Goal: Task Accomplishment & Management: Manage account settings

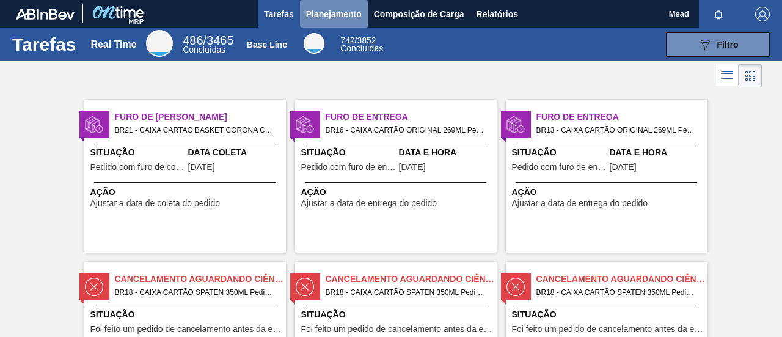
click at [334, 10] on span "Planejamento" at bounding box center [334, 14] width 56 height 15
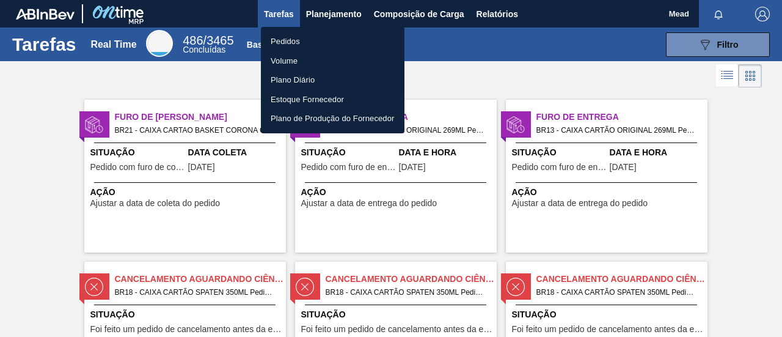
drag, startPoint x: 535, startPoint y: 76, endPoint x: 485, endPoint y: 76, distance: 50.7
click at [535, 76] on div at bounding box center [391, 168] width 782 height 337
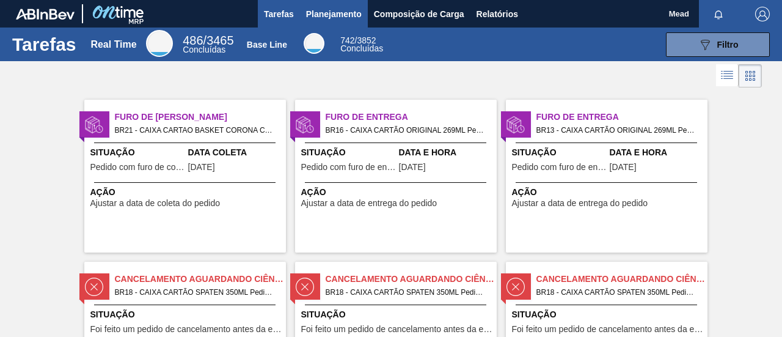
click at [307, 9] on span "Planejamento" at bounding box center [334, 14] width 56 height 15
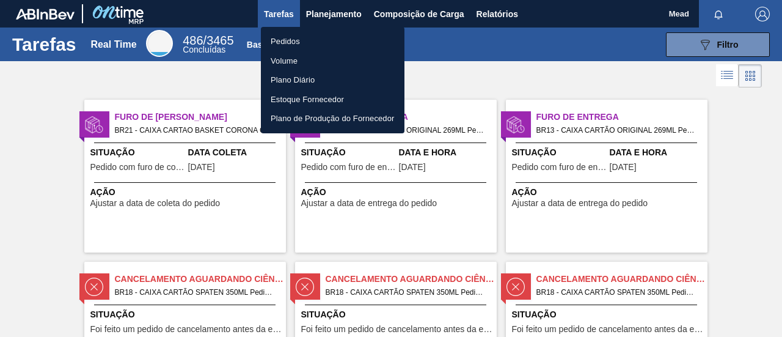
click at [295, 40] on li "Pedidos" at bounding box center [333, 42] width 144 height 20
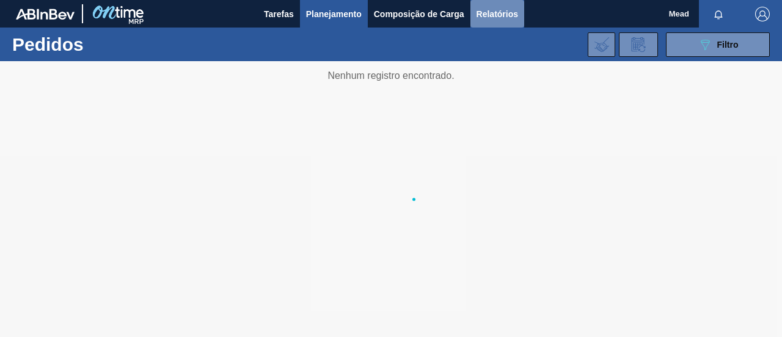
click at [491, 19] on span "Relatórios" at bounding box center [498, 14] width 42 height 15
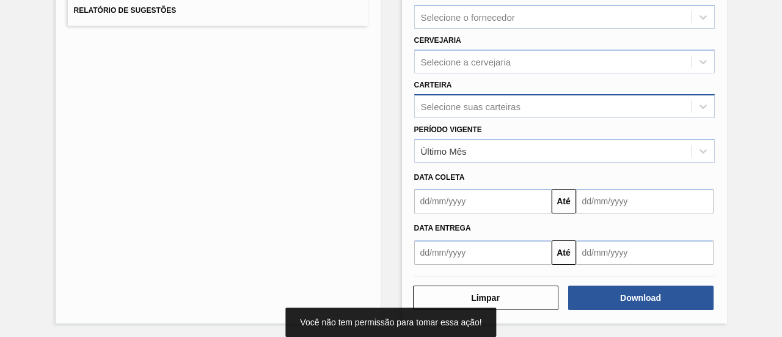
scroll to position [227, 0]
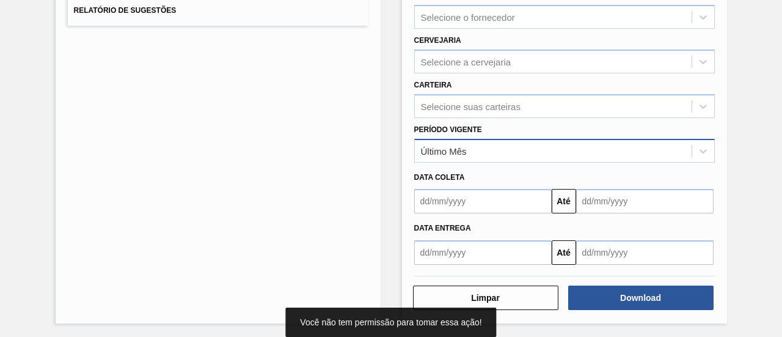
click at [491, 143] on div "Último Mês" at bounding box center [553, 151] width 277 height 18
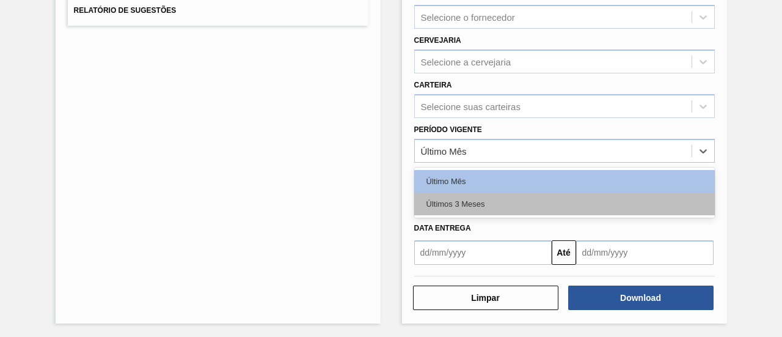
click at [471, 202] on div "Últimos 3 Meses" at bounding box center [564, 203] width 301 height 23
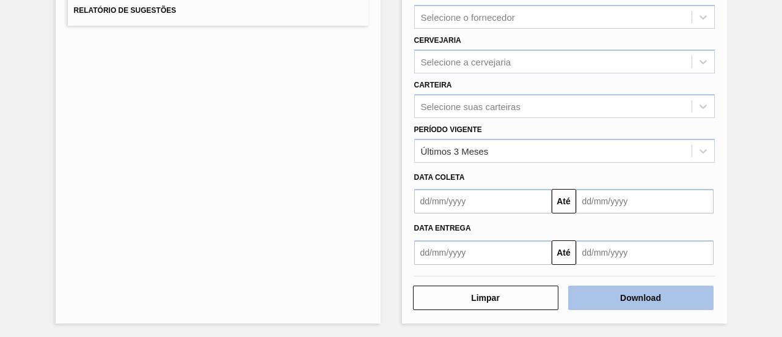
click at [607, 296] on button "Download" at bounding box center [640, 297] width 145 height 24
click at [642, 301] on button "Download" at bounding box center [640, 297] width 145 height 24
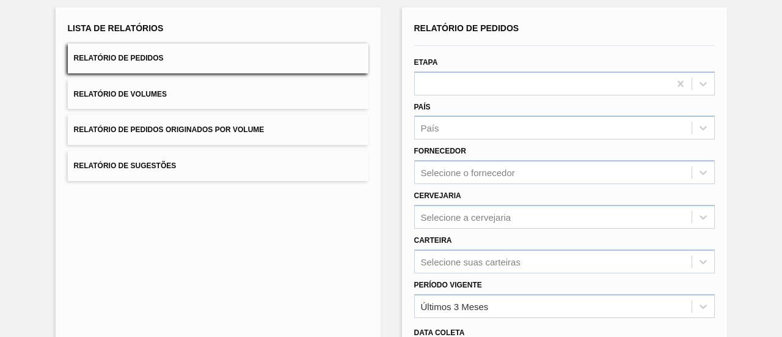
scroll to position [0, 0]
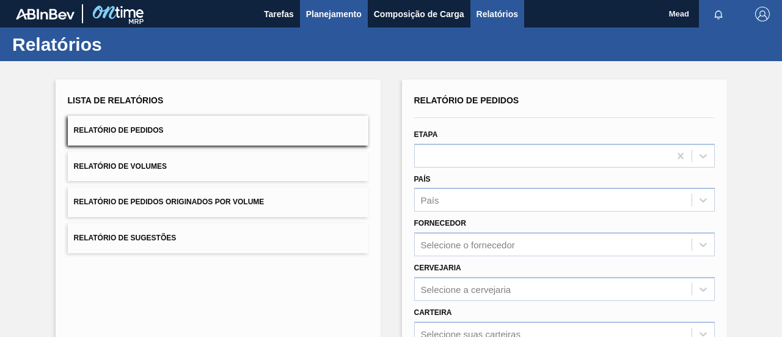
click at [325, 15] on span "Planejamento" at bounding box center [334, 14] width 56 height 15
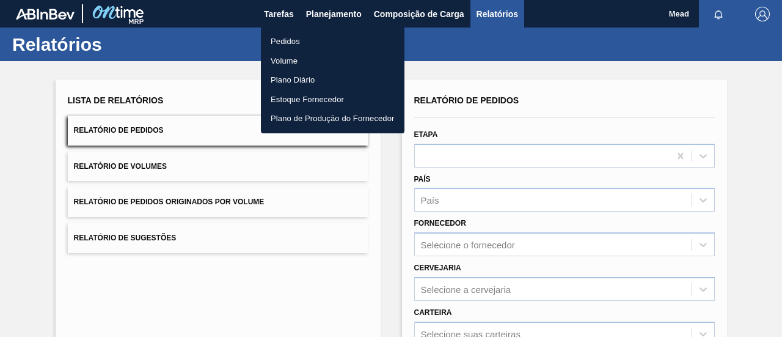
click at [292, 38] on li "Pedidos" at bounding box center [333, 42] width 144 height 20
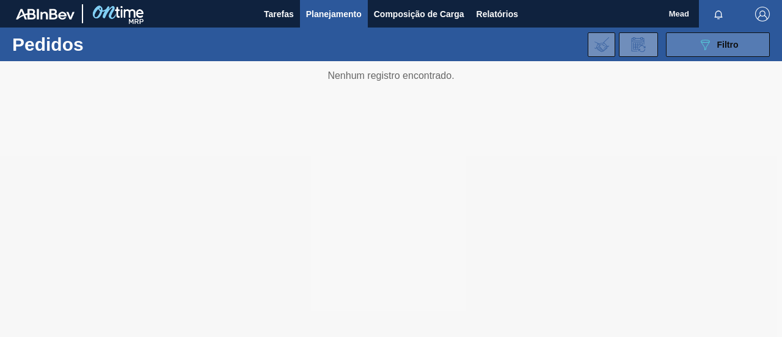
click at [714, 49] on div "089F7B8B-B2A5-4AFE-B5C0-19BA573D28AC Filtro" at bounding box center [718, 44] width 41 height 15
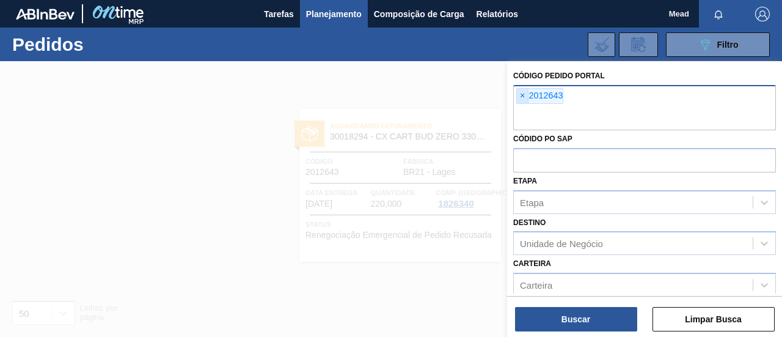
click at [522, 95] on span "×" at bounding box center [523, 96] width 12 height 15
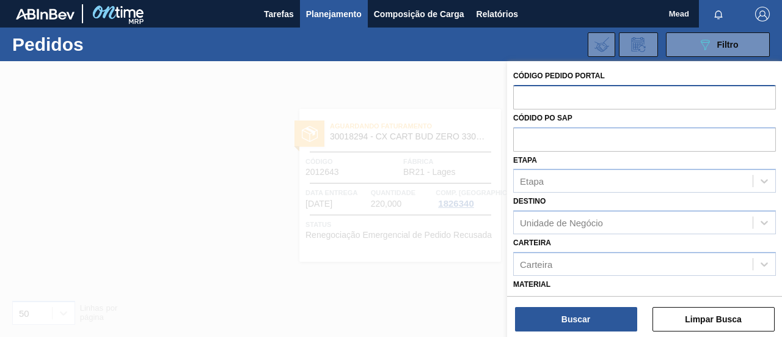
paste input "2018488"
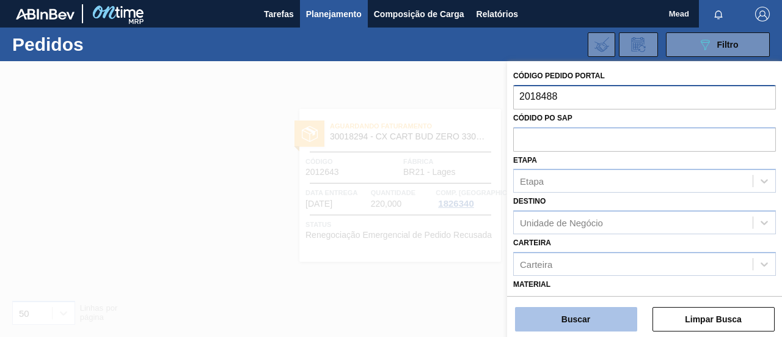
type input "2018488"
click at [579, 318] on button "Buscar" at bounding box center [576, 319] width 122 height 24
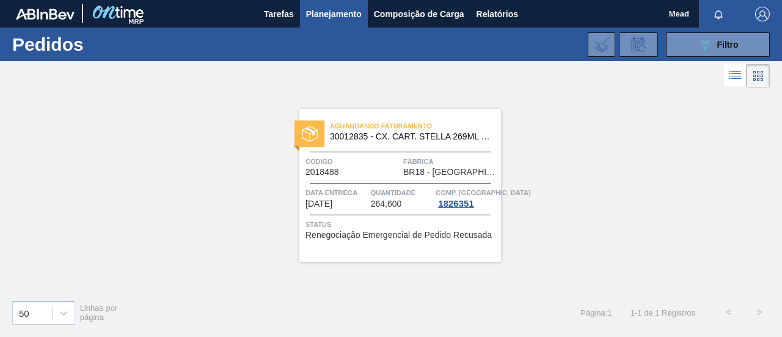
click at [358, 175] on div "Código 2018488" at bounding box center [352, 165] width 95 height 21
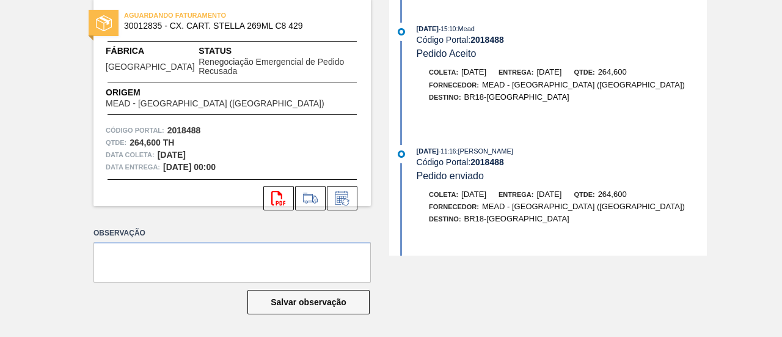
scroll to position [640, 0]
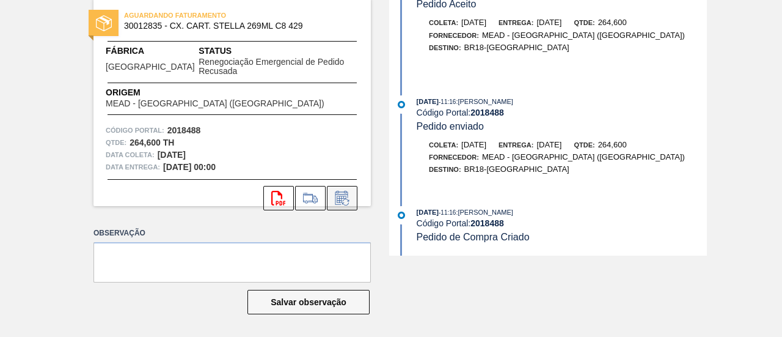
click at [342, 196] on icon at bounding box center [341, 199] width 9 height 7
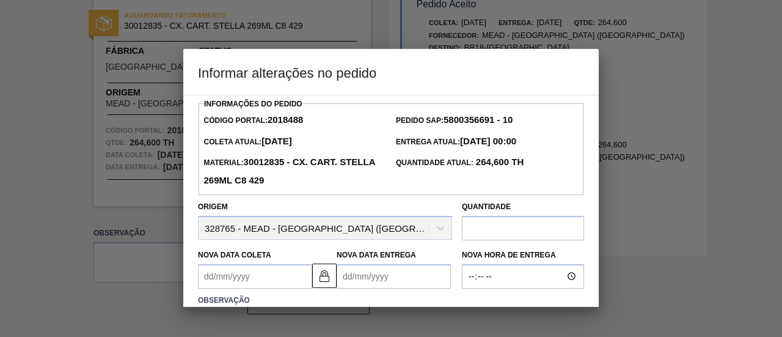
click at [285, 277] on Coleta2018488 "Nova Data Coleta" at bounding box center [255, 276] width 114 height 24
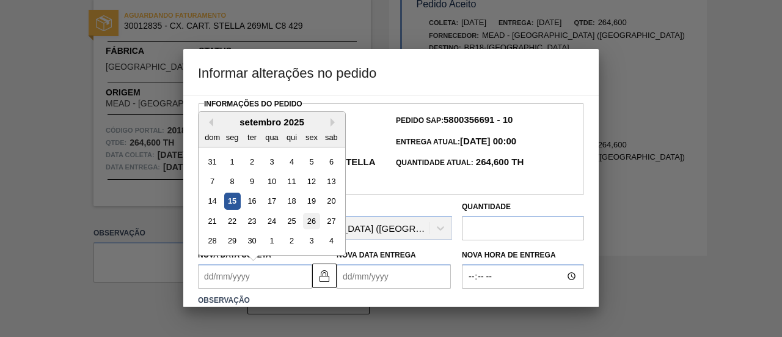
click at [312, 223] on div "26" at bounding box center [311, 221] width 16 height 16
type Coleta2018488 "[DATE]"
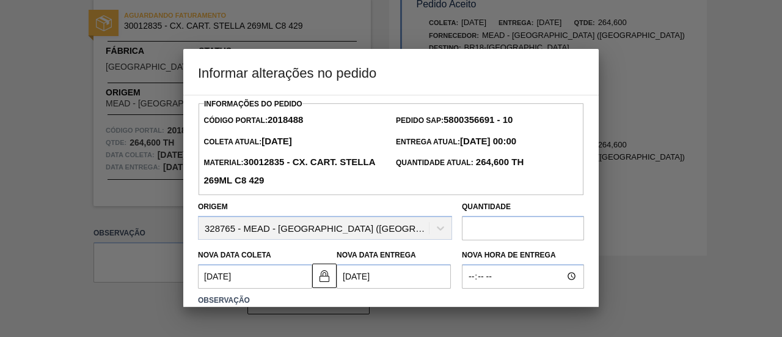
scroll to position [61, 0]
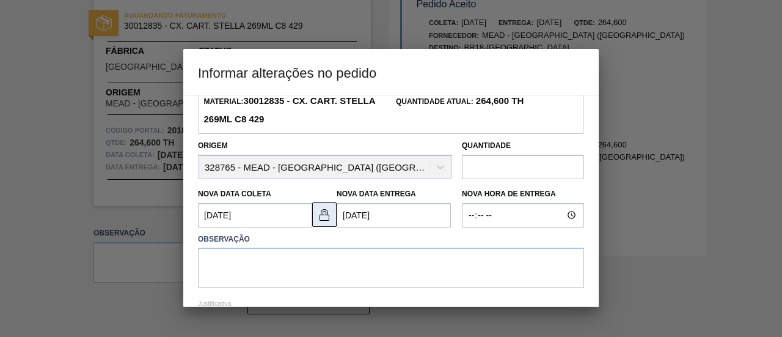
click at [323, 219] on img at bounding box center [324, 214] width 15 height 15
click at [351, 217] on Entrega2018488 "[DATE]" at bounding box center [394, 215] width 114 height 24
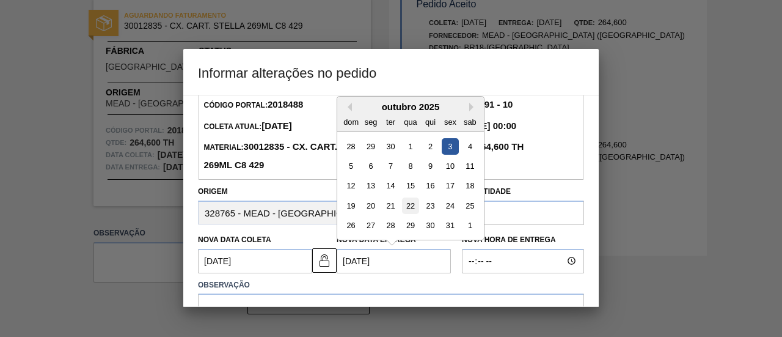
scroll to position [0, 0]
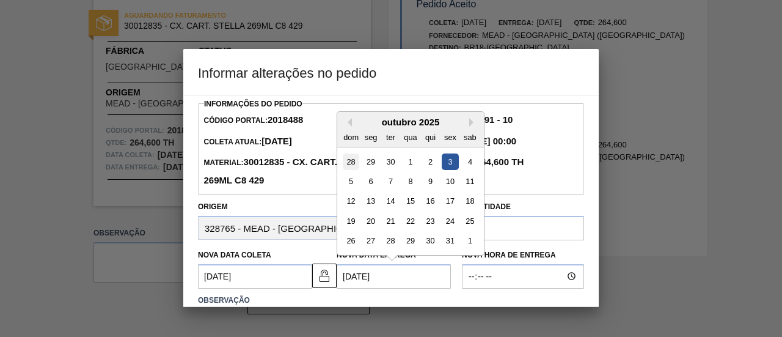
click at [348, 166] on div "28" at bounding box center [351, 161] width 16 height 16
click at [356, 273] on Entrega2018488 "[DATE]" at bounding box center [394, 276] width 114 height 24
click at [470, 221] on div "27" at bounding box center [470, 221] width 16 height 16
type Entrega2018488 "[DATE]"
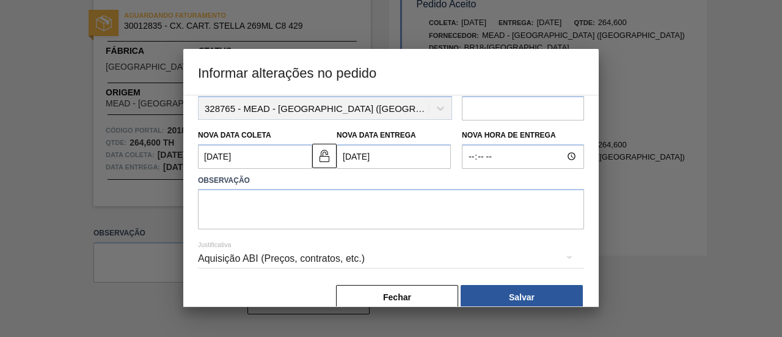
scroll to position [122, 0]
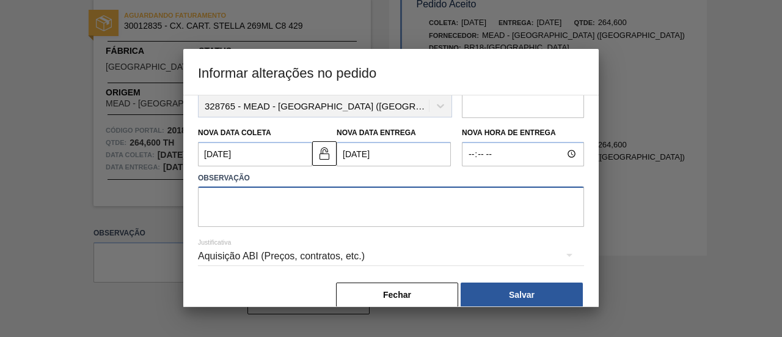
click at [309, 214] on textarea at bounding box center [391, 206] width 386 height 40
type textarea "a"
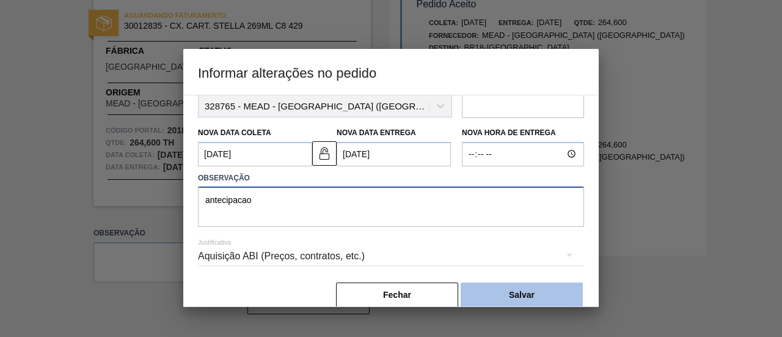
type textarea "antecipacao"
click at [523, 287] on button "Salvar" at bounding box center [522, 294] width 122 height 24
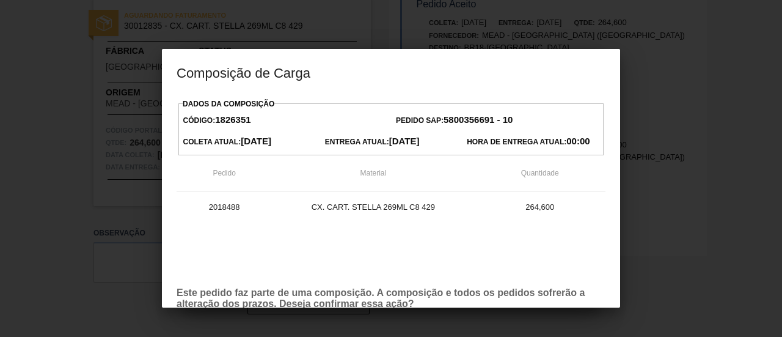
scroll to position [70, 0]
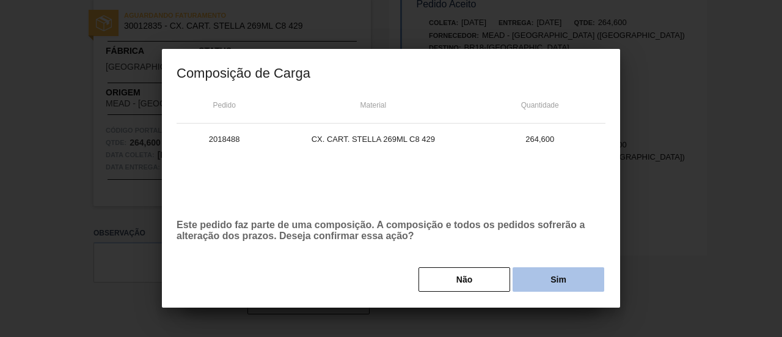
click at [546, 276] on button "Sim" at bounding box center [559, 279] width 92 height 24
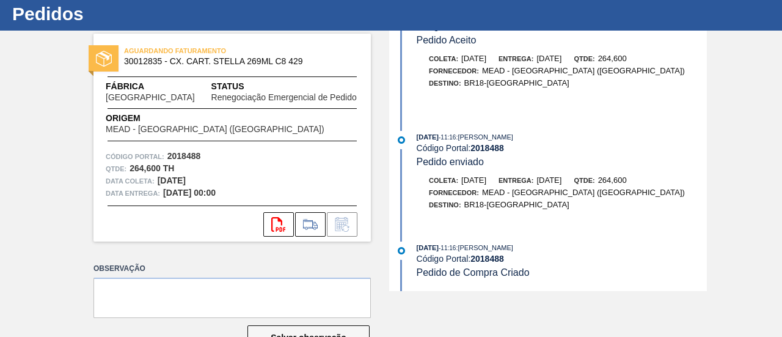
scroll to position [0, 0]
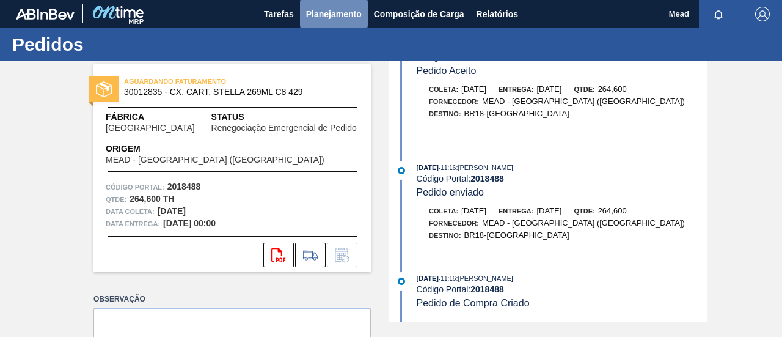
click at [329, 9] on span "Planejamento" at bounding box center [334, 14] width 56 height 15
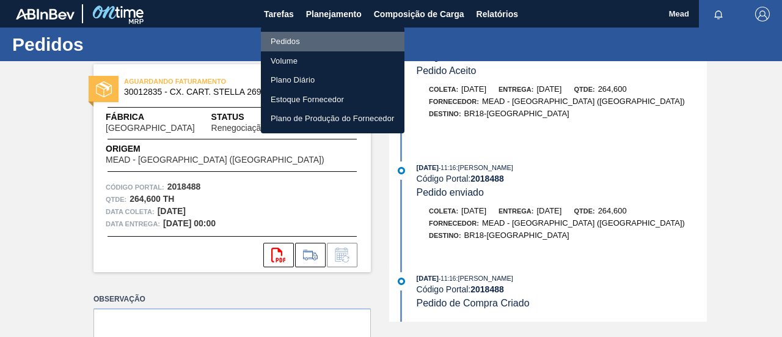
click at [288, 40] on li "Pedidos" at bounding box center [333, 42] width 144 height 20
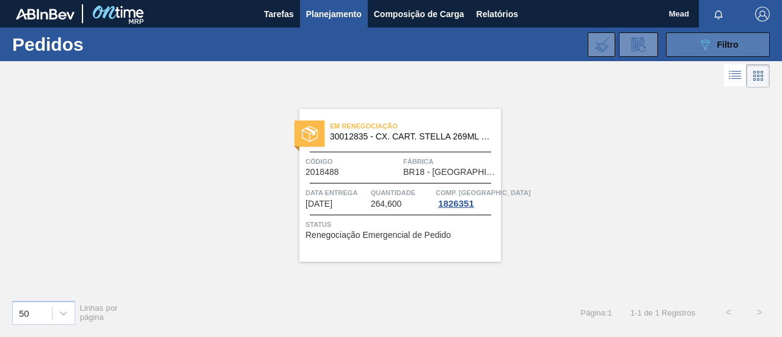
click at [692, 40] on button "089F7B8B-B2A5-4AFE-B5C0-19BA573D28AC Filtro" at bounding box center [718, 44] width 104 height 24
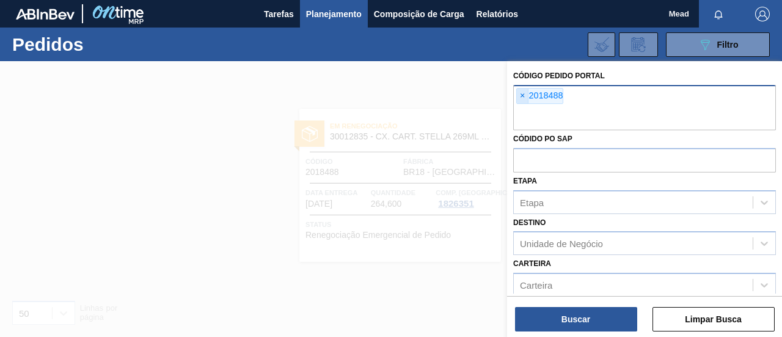
click at [524, 95] on span "×" at bounding box center [523, 96] width 12 height 15
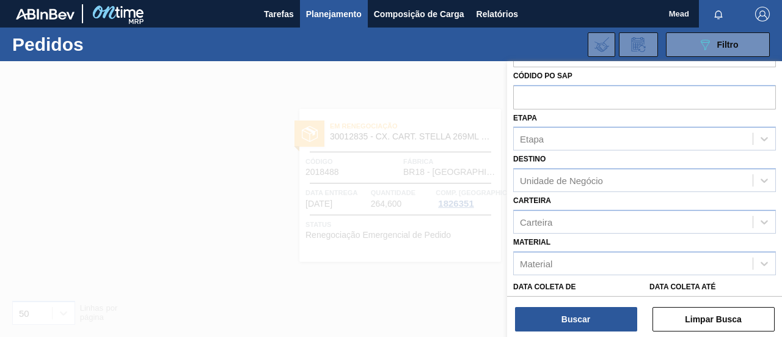
scroll to position [61, 0]
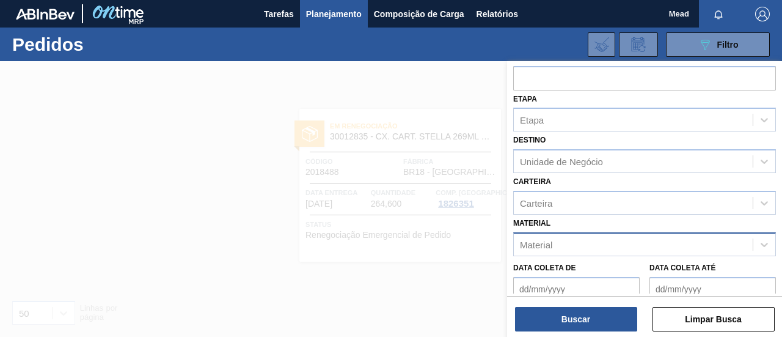
click at [552, 246] on div "Material" at bounding box center [536, 244] width 32 height 10
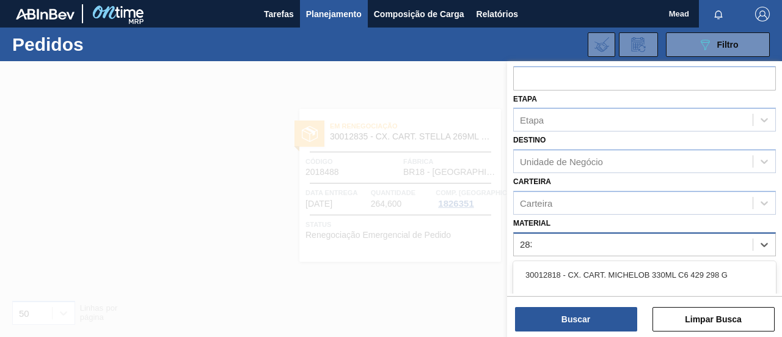
type input "2834"
drag, startPoint x: 651, startPoint y: 266, endPoint x: 632, endPoint y: 280, distance: 23.7
click at [651, 266] on div "30012834 - CX. CART. SPATEN SLK 473ML C12 429" at bounding box center [644, 274] width 263 height 23
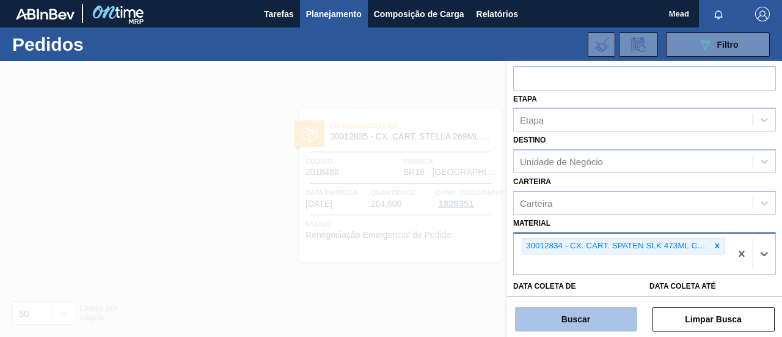
click at [599, 320] on button "Buscar" at bounding box center [576, 319] width 122 height 24
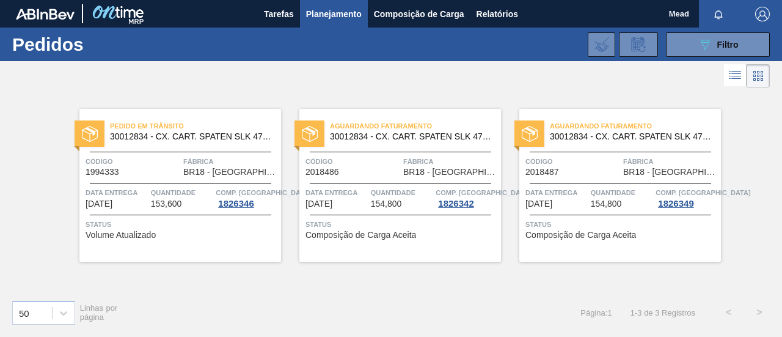
click at [381, 206] on span "154,800" at bounding box center [386, 203] width 31 height 9
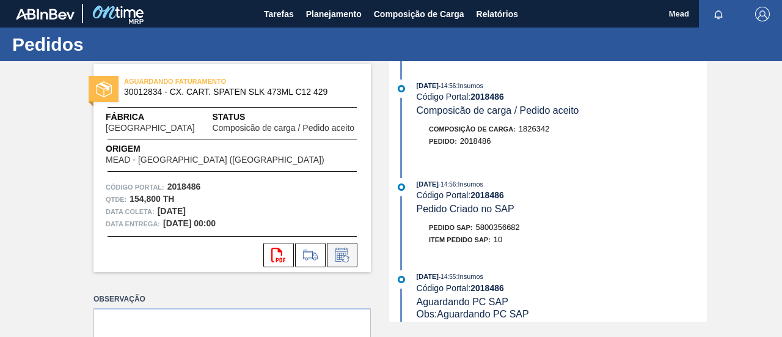
click at [340, 253] on icon at bounding box center [341, 255] width 9 height 7
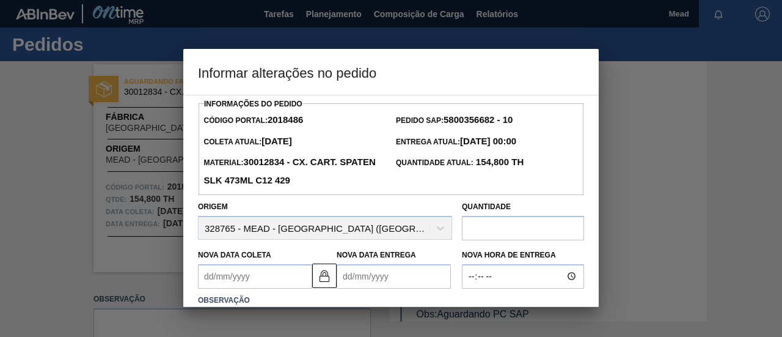
click at [257, 280] on Coleta2018486 "Nova Data Coleta" at bounding box center [255, 276] width 114 height 24
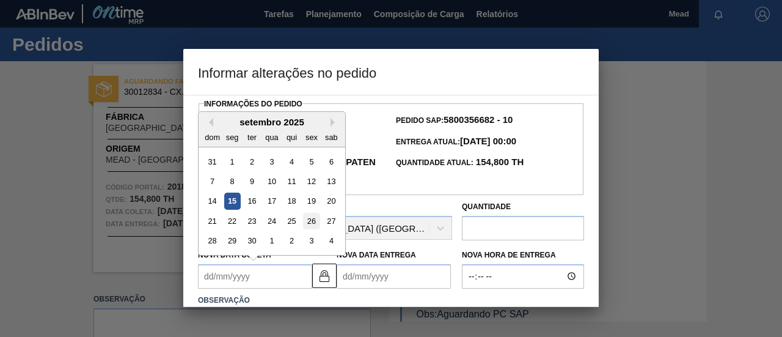
click at [311, 220] on div "26" at bounding box center [311, 221] width 16 height 16
type Coleta2018486 "[DATE]"
type Entrega2018486 "[DATE]"
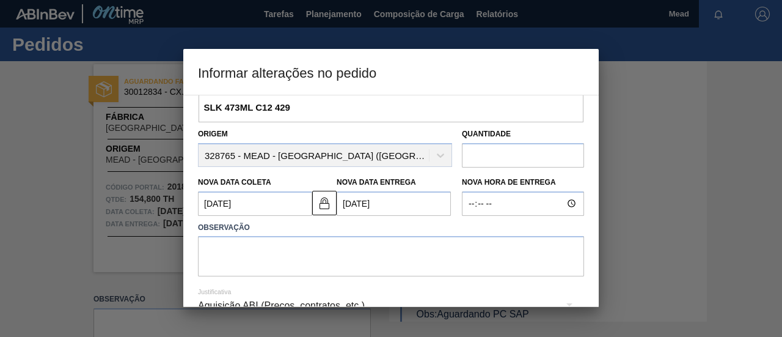
scroll to position [141, 0]
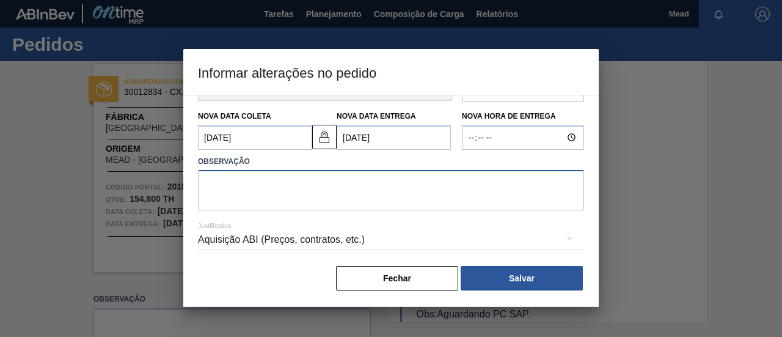
click at [291, 181] on textarea at bounding box center [391, 190] width 386 height 40
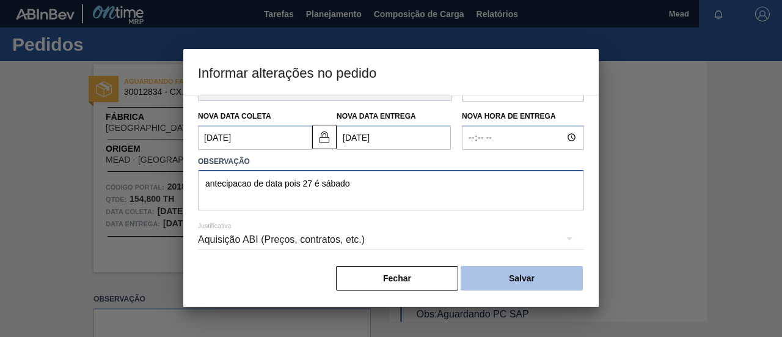
type textarea "antecipacao de data pois 27 é sábado"
click at [522, 276] on button "Salvar" at bounding box center [522, 278] width 122 height 24
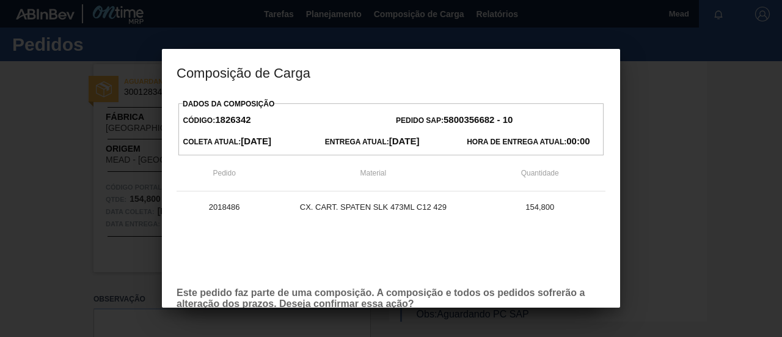
scroll to position [70, 0]
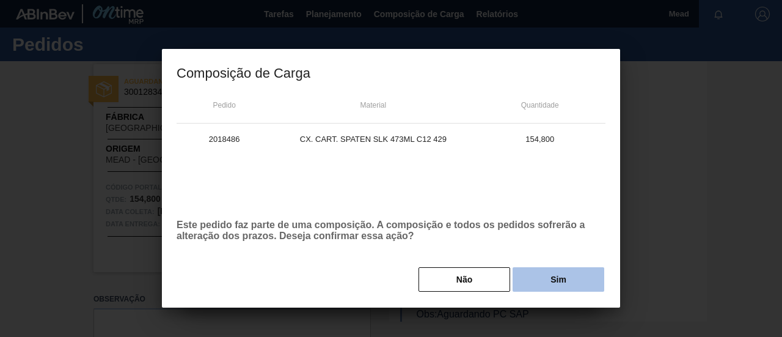
click at [555, 278] on button "Sim" at bounding box center [559, 279] width 92 height 24
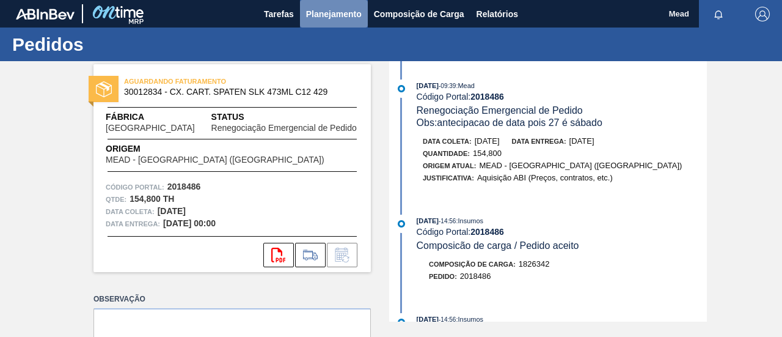
click at [329, 13] on span "Planejamento" at bounding box center [334, 14] width 56 height 15
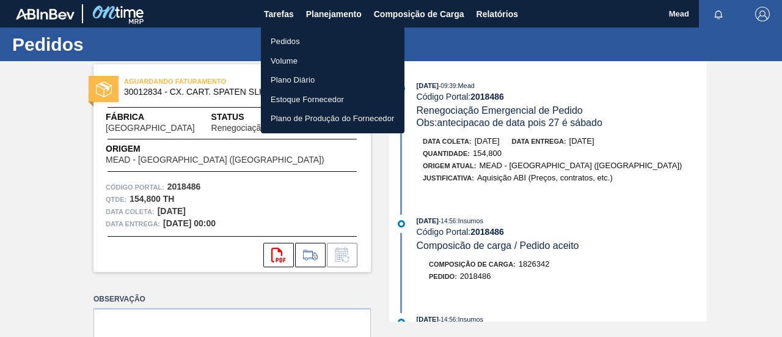
click at [287, 42] on li "Pedidos" at bounding box center [333, 42] width 144 height 20
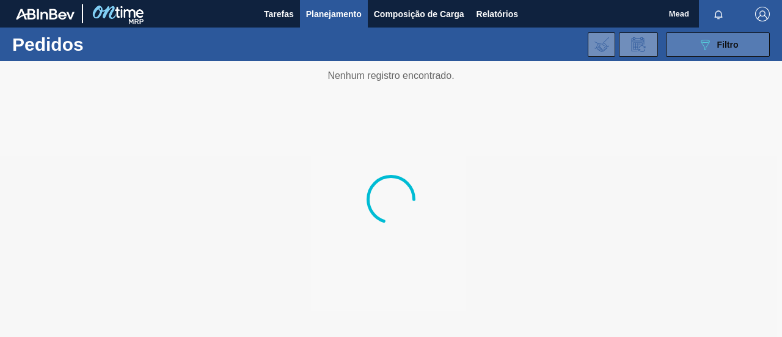
click at [688, 42] on button "089F7B8B-B2A5-4AFE-B5C0-19BA573D28AC Filtro" at bounding box center [718, 44] width 104 height 24
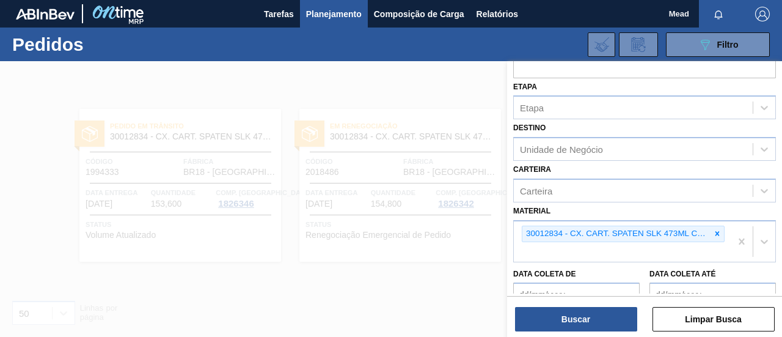
scroll to position [183, 0]
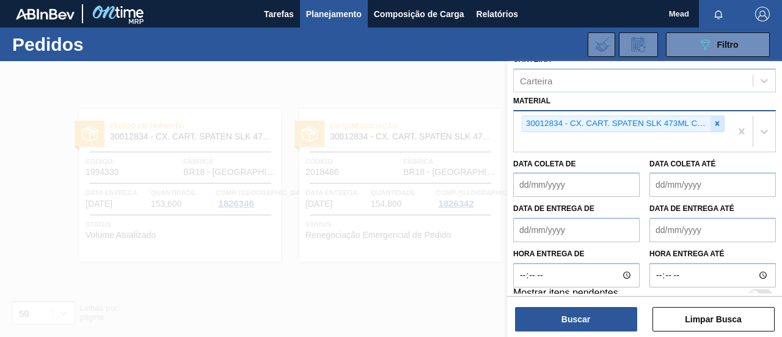
click at [717, 123] on icon at bounding box center [717, 123] width 9 height 9
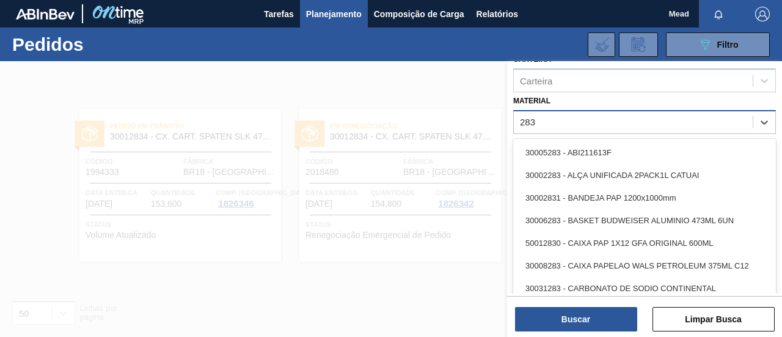
type input "2835"
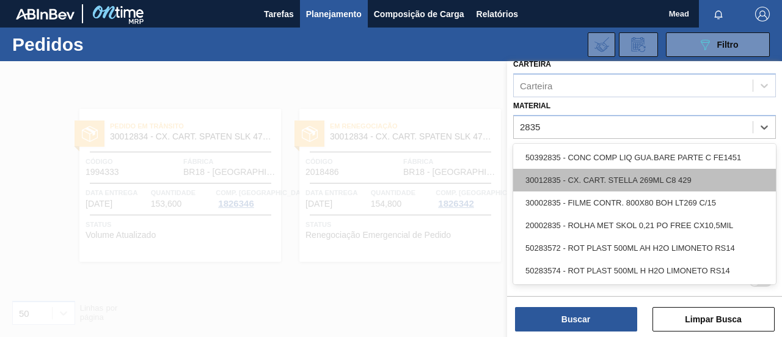
drag, startPoint x: 594, startPoint y: 159, endPoint x: 603, endPoint y: 174, distance: 17.3
click at [603, 174] on div "50392835 - CONC COMP LIQ GUA.BARE PARTE C FE1451 30012835 - CX. CART. STELLA 26…" at bounding box center [644, 214] width 263 height 141
click at [604, 175] on div "30012835 - CX. CART. STELLA 269ML C8 429" at bounding box center [644, 180] width 263 height 23
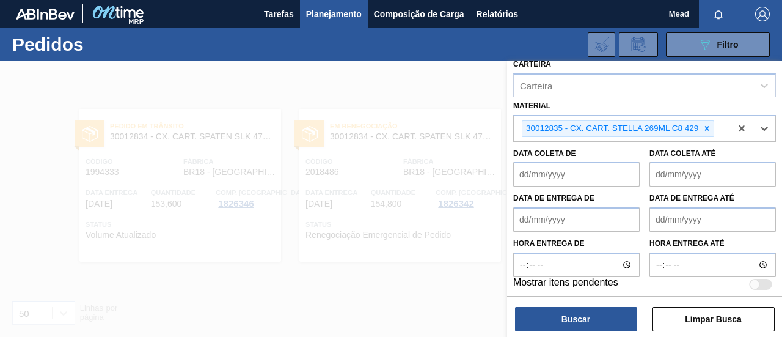
scroll to position [181, 0]
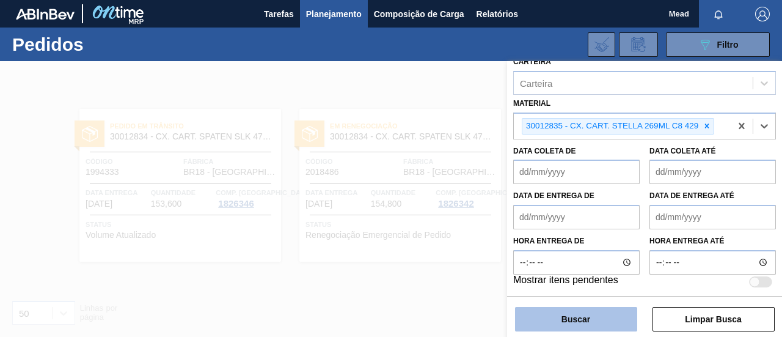
click at [599, 318] on button "Buscar" at bounding box center [576, 319] width 122 height 24
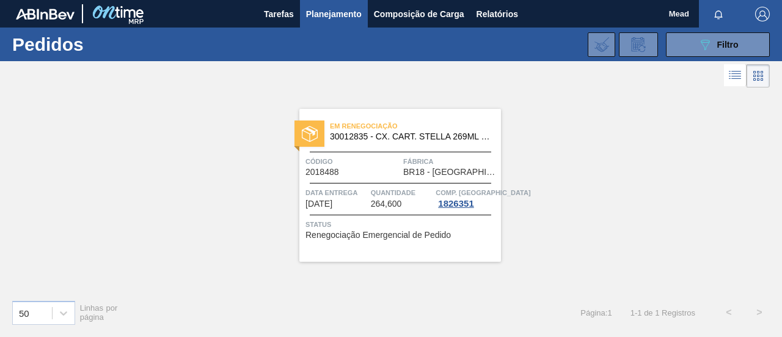
click at [419, 183] on div "Em renegociação 30012835 - CX. CART. STELLA 269ML C8 429 Código 2018488 Fábrica…" at bounding box center [400, 185] width 202 height 153
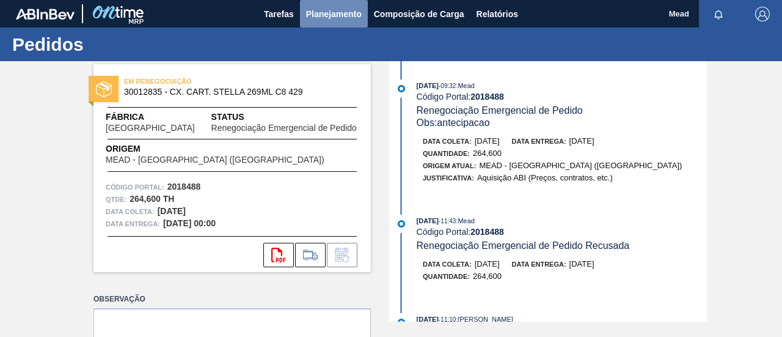
click at [328, 15] on span "Planejamento" at bounding box center [334, 14] width 56 height 15
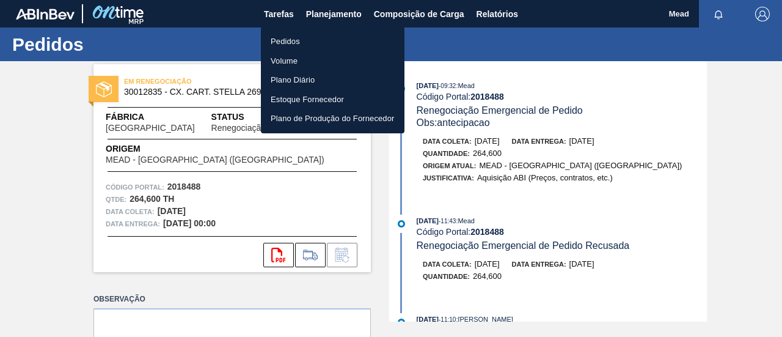
click at [296, 42] on li "Pedidos" at bounding box center [333, 42] width 144 height 20
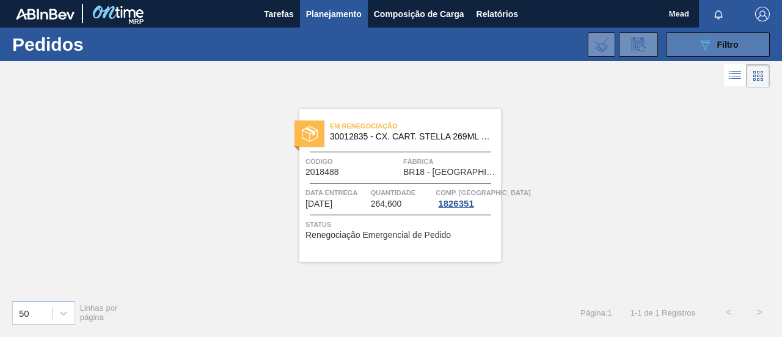
click at [719, 38] on div "089F7B8B-B2A5-4AFE-B5C0-19BA573D28AC Filtro" at bounding box center [718, 44] width 41 height 15
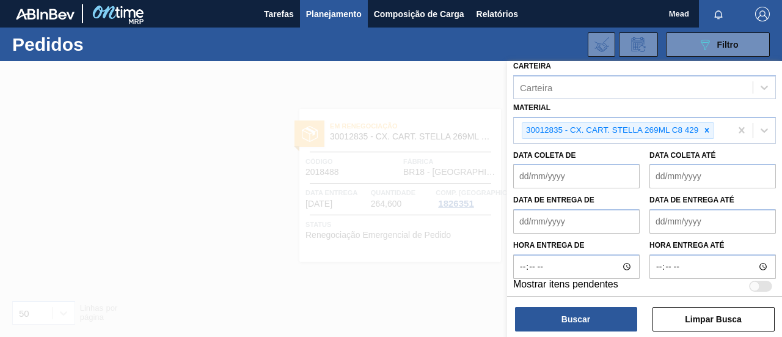
scroll to position [181, 0]
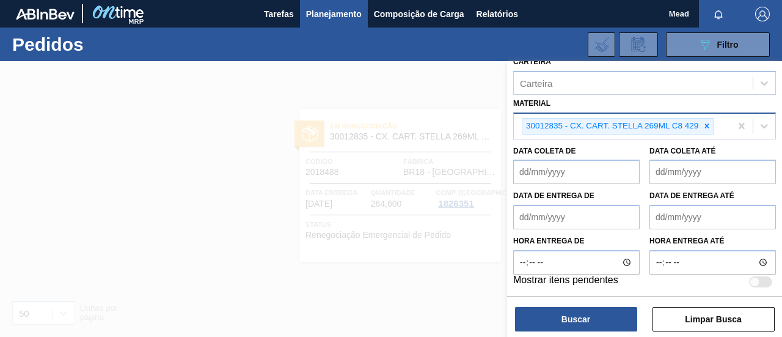
click at [710, 124] on div at bounding box center [706, 126] width 13 height 15
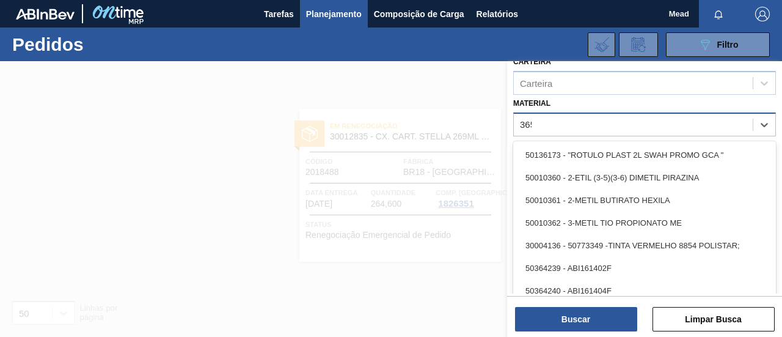
type input "3655"
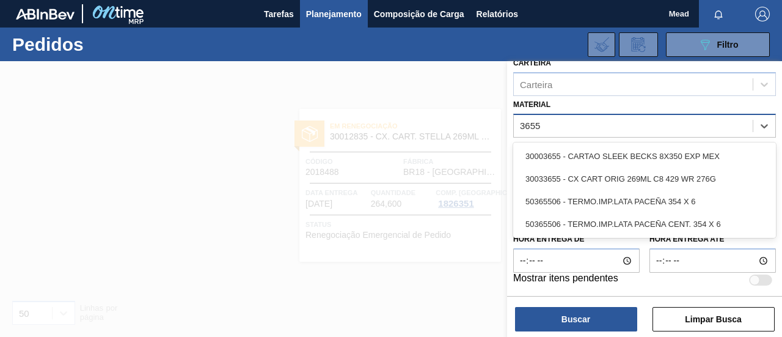
scroll to position [178, 0]
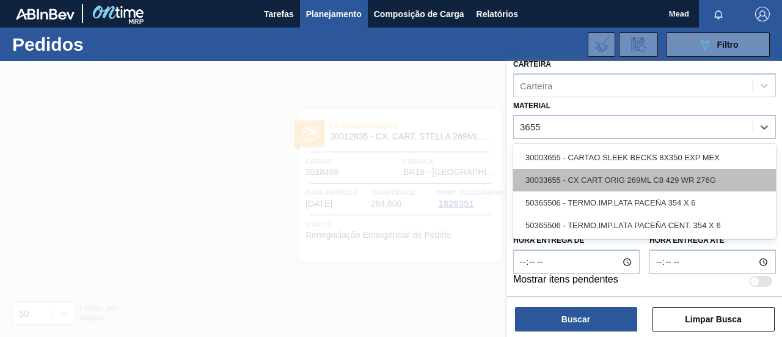
click at [610, 183] on div "30033655 - CX CART ORIG 269ML C8 429 WR 276G" at bounding box center [644, 180] width 263 height 23
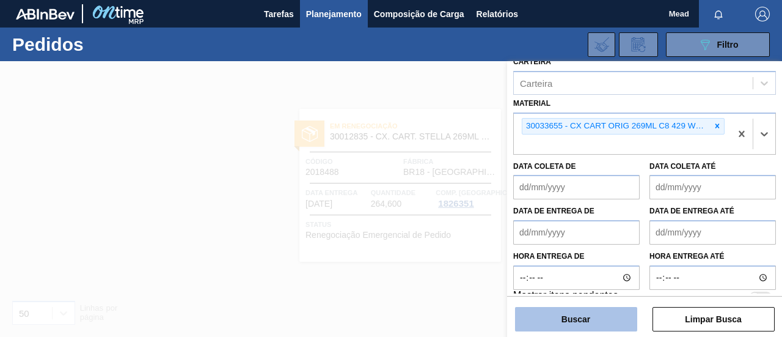
click at [589, 320] on button "Buscar" at bounding box center [576, 319] width 122 height 24
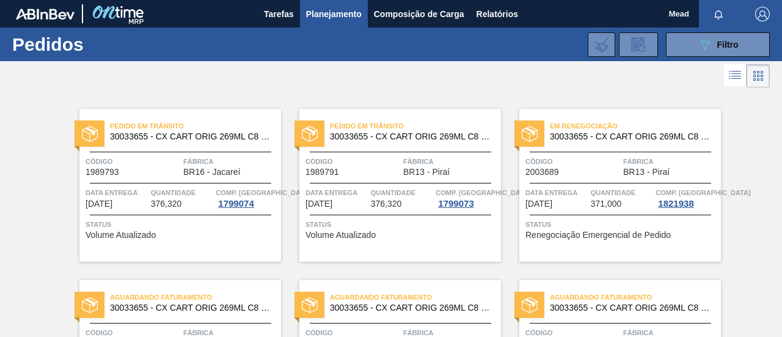
click at [382, 176] on div "Pedido em Trânsito 30033655 - CX CART ORIG 269ML C8 429 WR 276G Código 1989791 …" at bounding box center [400, 185] width 202 height 153
click at [641, 172] on span "BR13 - Piraí" at bounding box center [646, 171] width 46 height 9
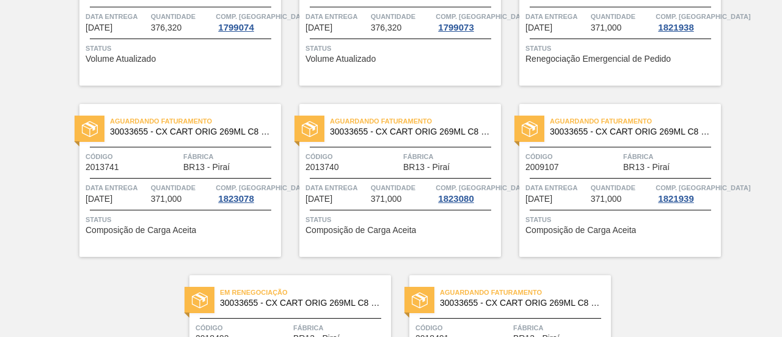
scroll to position [183, 0]
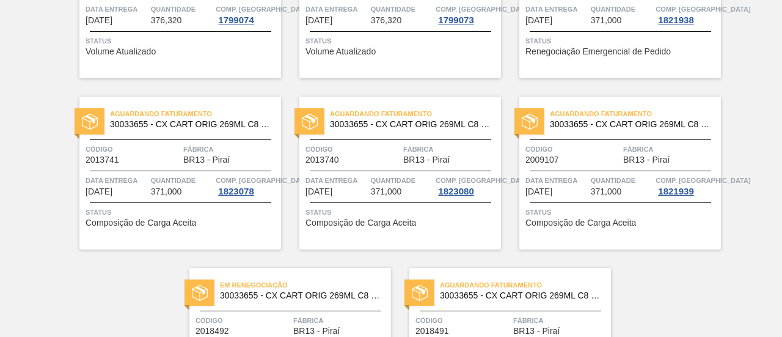
click at [216, 177] on span "Comp. [GEOGRAPHIC_DATA]" at bounding box center [263, 180] width 95 height 12
click at [208, 143] on span "Fábrica" at bounding box center [230, 149] width 95 height 12
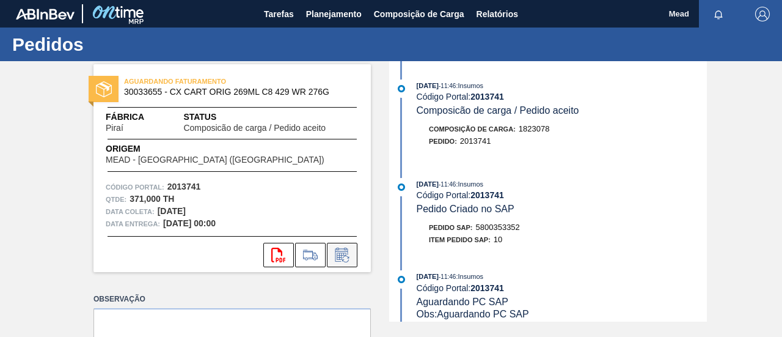
click at [345, 255] on icon at bounding box center [345, 258] width 7 height 7
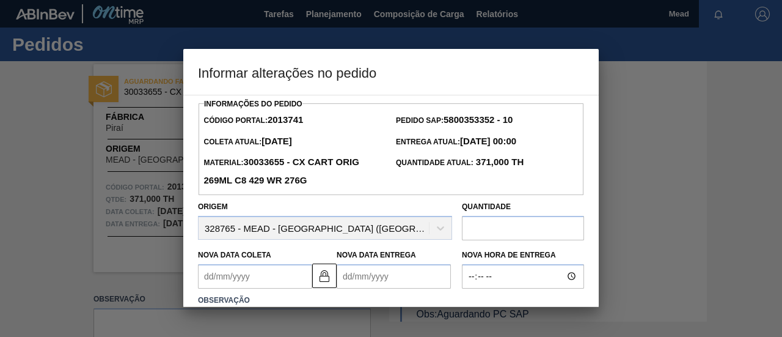
click at [273, 277] on Coleta2013741 "Nova Data Coleta" at bounding box center [255, 276] width 114 height 24
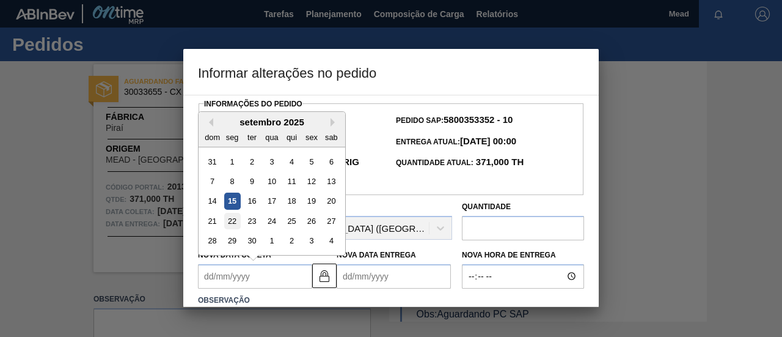
click at [234, 222] on div "22" at bounding box center [232, 221] width 16 height 16
type Coleta2013741 "[DATE]"
type Entrega2013741 "[DATE]"
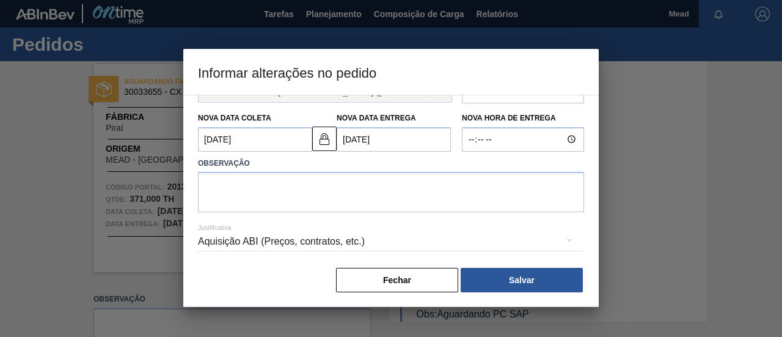
scroll to position [141, 0]
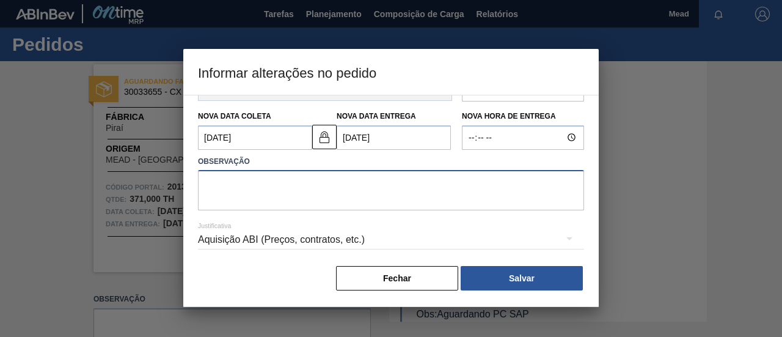
click at [259, 192] on textarea at bounding box center [391, 190] width 386 height 40
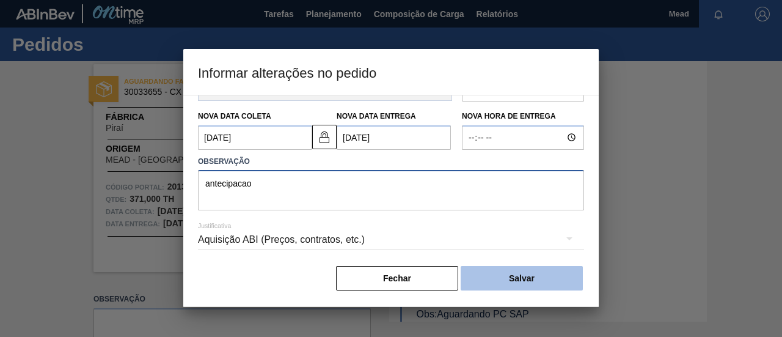
type textarea "antecipacao"
click at [494, 277] on button "Salvar" at bounding box center [522, 278] width 122 height 24
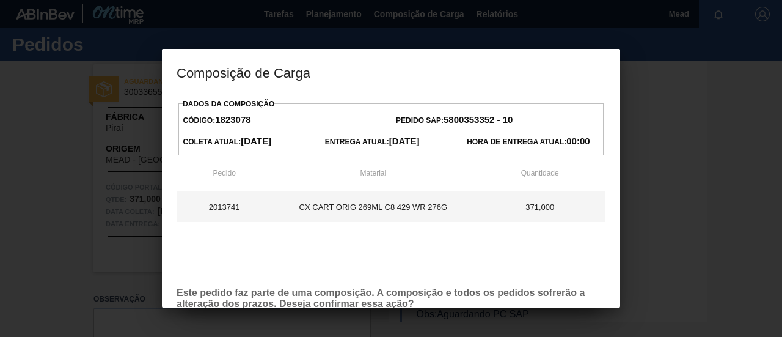
scroll to position [70, 0]
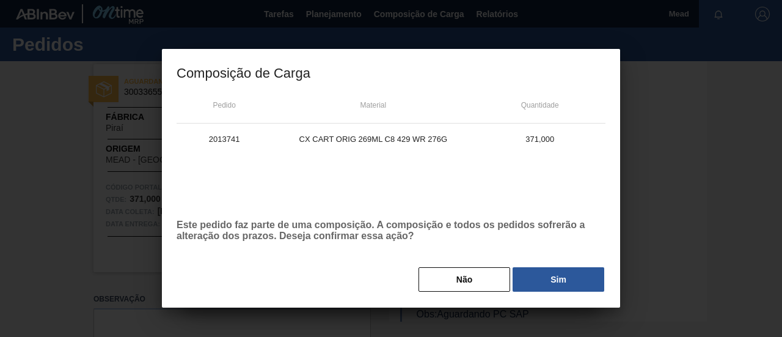
click at [541, 271] on button "Sim" at bounding box center [559, 279] width 92 height 24
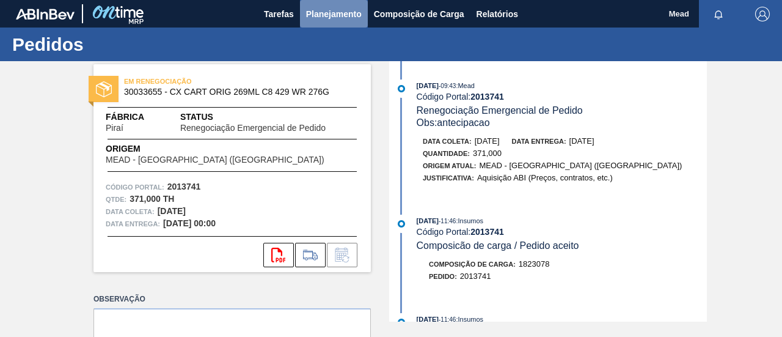
click at [321, 14] on span "Planejamento" at bounding box center [334, 14] width 56 height 15
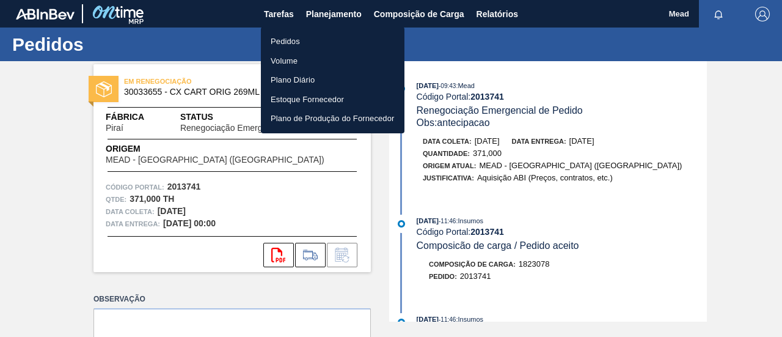
click at [285, 46] on li "Pedidos" at bounding box center [333, 42] width 144 height 20
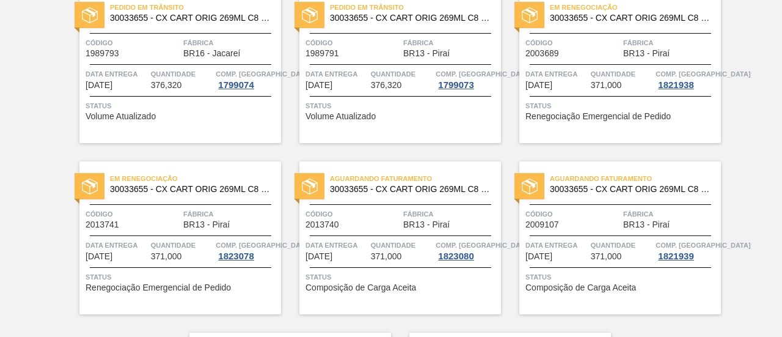
scroll to position [122, 0]
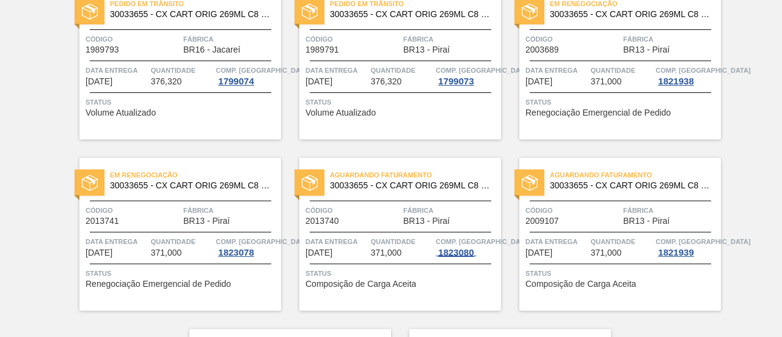
click at [453, 250] on div "1823080" at bounding box center [456, 252] width 40 height 10
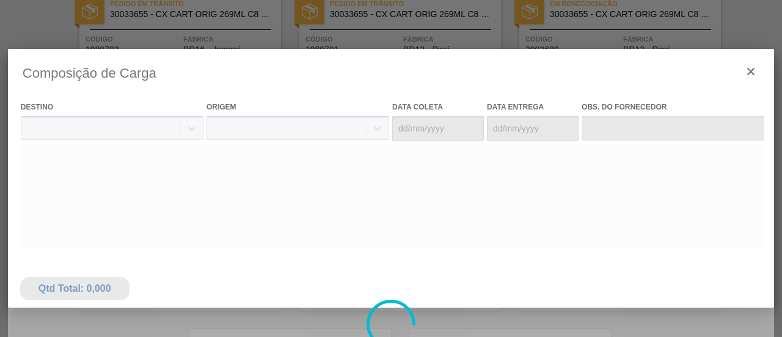
type coleta "[DATE]"
type entrega "[DATE]"
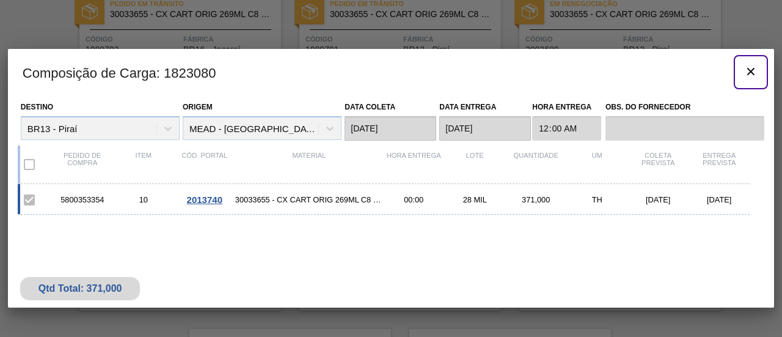
drag, startPoint x: 759, startPoint y: 68, endPoint x: 747, endPoint y: 73, distance: 12.6
click at [754, 69] on button "botão de ícone" at bounding box center [750, 71] width 29 height 29
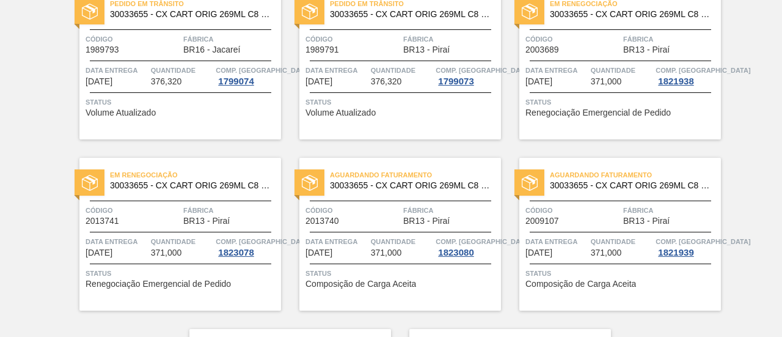
click at [386, 196] on div "Aguardando Faturamento 30033655 - CX CART ORIG 269ML C8 429 WR 276G Código 2013…" at bounding box center [400, 234] width 202 height 153
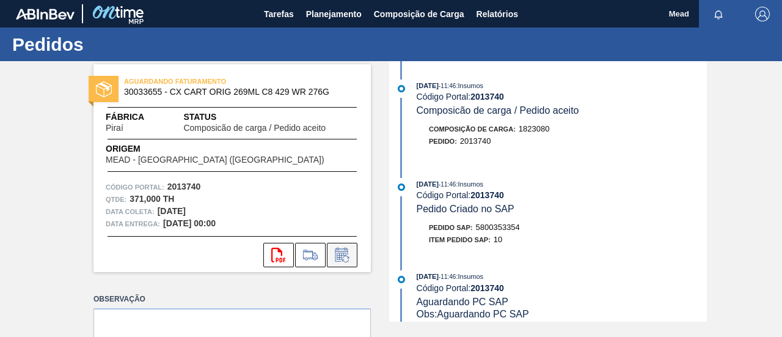
click at [346, 250] on icon at bounding box center [341, 254] width 13 height 14
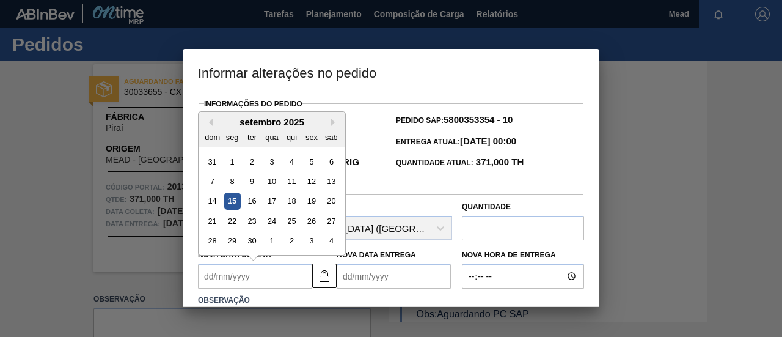
click at [275, 268] on Coleta2013740 "Nova Data Coleta" at bounding box center [255, 276] width 114 height 24
click at [274, 222] on div "24" at bounding box center [271, 221] width 16 height 16
type Coleta2013740 "[DATE]"
type Entrega2013740 "[DATE]"
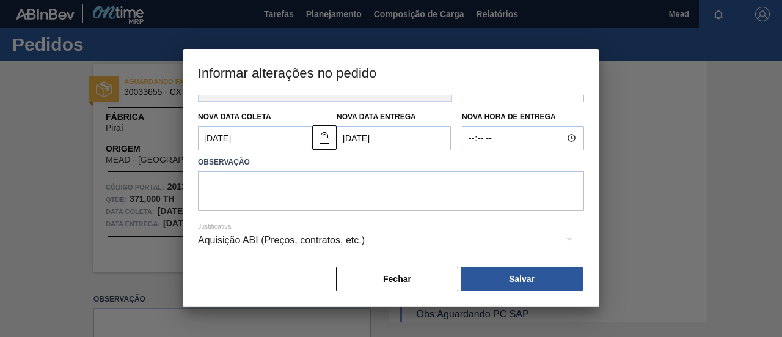
scroll to position [141, 0]
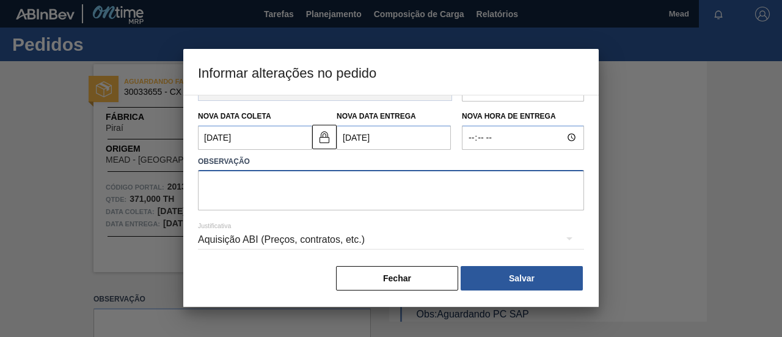
click at [301, 192] on textarea at bounding box center [391, 190] width 386 height 40
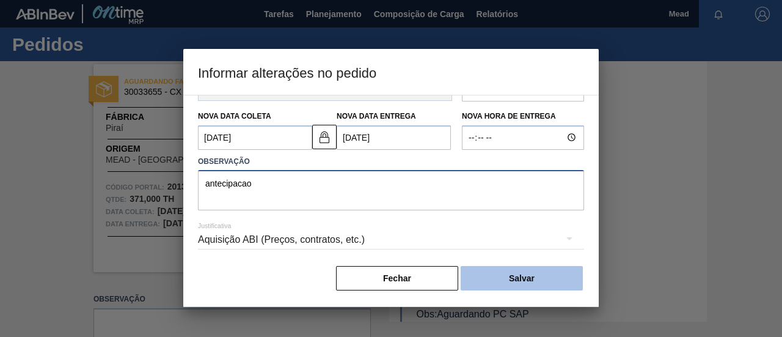
type textarea "antecipacao"
click at [499, 274] on button "Salvar" at bounding box center [522, 278] width 122 height 24
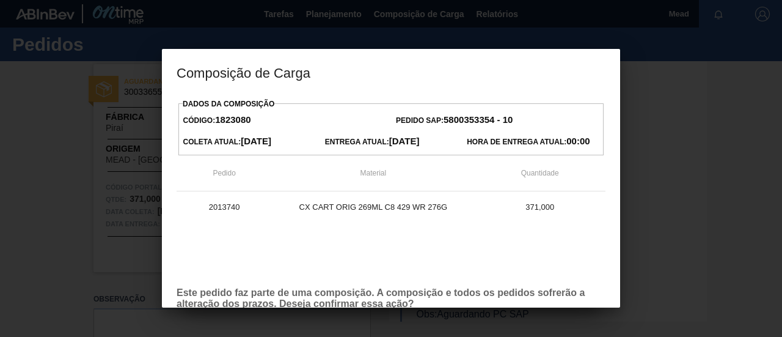
scroll to position [70, 0]
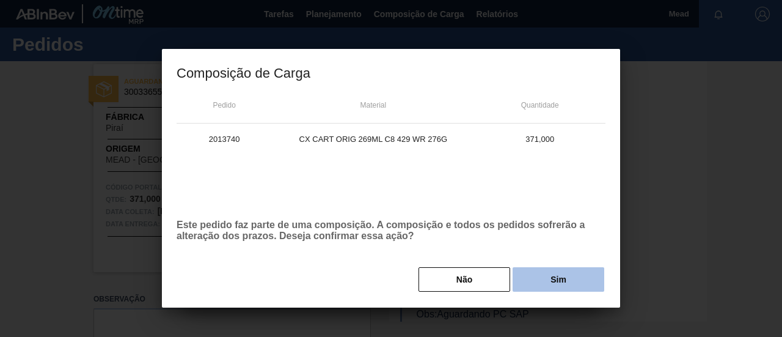
click at [531, 280] on button "Sim" at bounding box center [559, 279] width 92 height 24
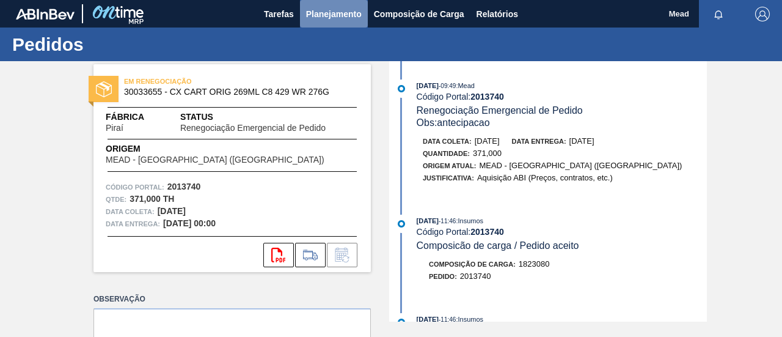
click at [335, 16] on span "Planejamento" at bounding box center [334, 14] width 56 height 15
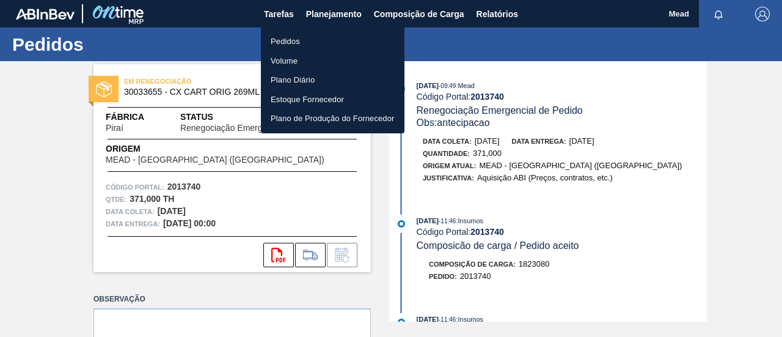
click at [282, 42] on li "Pedidos" at bounding box center [333, 42] width 144 height 20
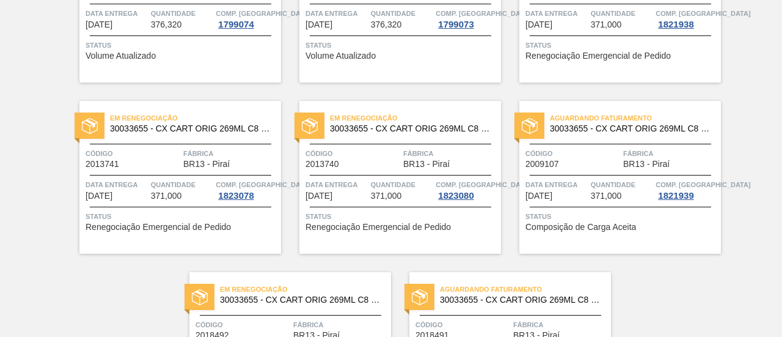
scroll to position [183, 0]
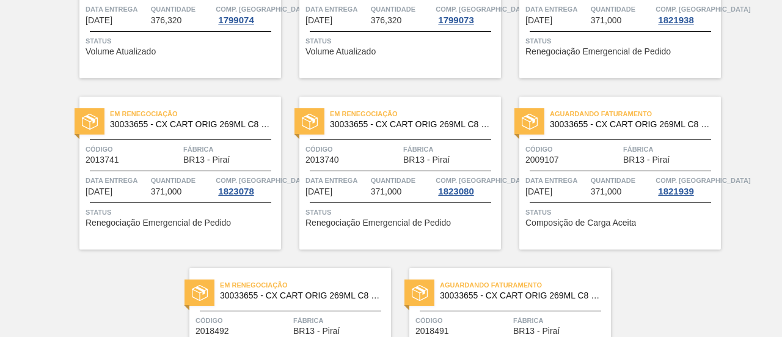
click at [603, 172] on div "Aguardando Faturamento 30033655 - CX CART ORIG 269ML C8 429 WR 276G Código 2009…" at bounding box center [620, 173] width 202 height 153
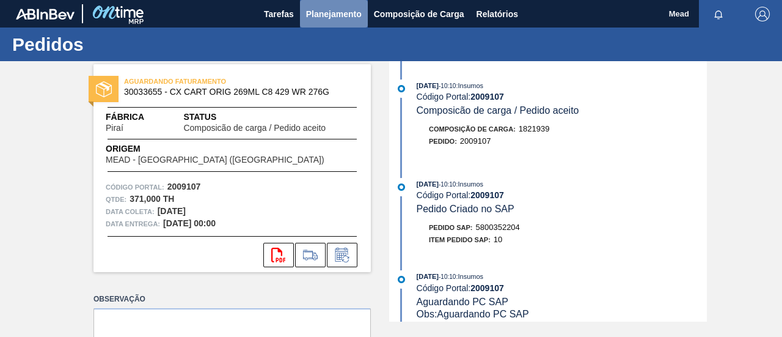
click at [331, 15] on span "Planejamento" at bounding box center [334, 14] width 56 height 15
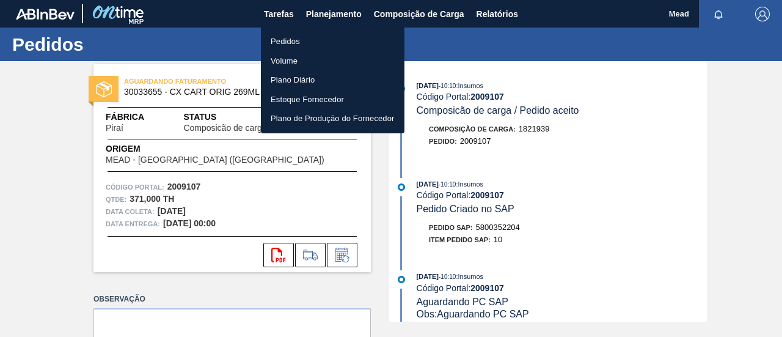
click at [286, 40] on li "Pedidos" at bounding box center [333, 42] width 144 height 20
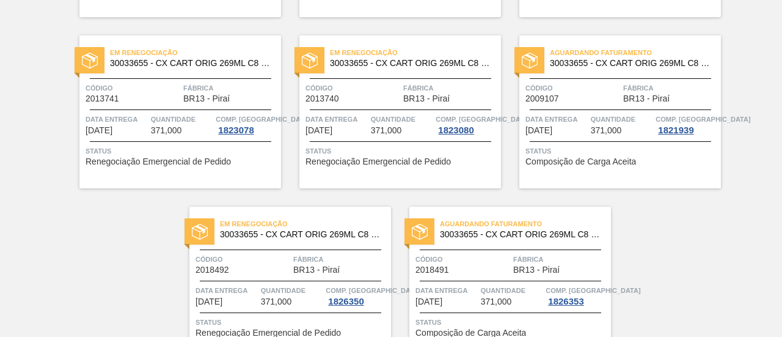
scroll to position [305, 0]
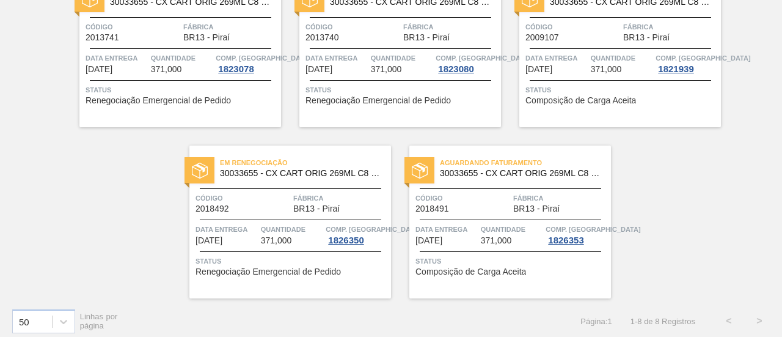
click at [275, 239] on span "371,000" at bounding box center [276, 240] width 31 height 9
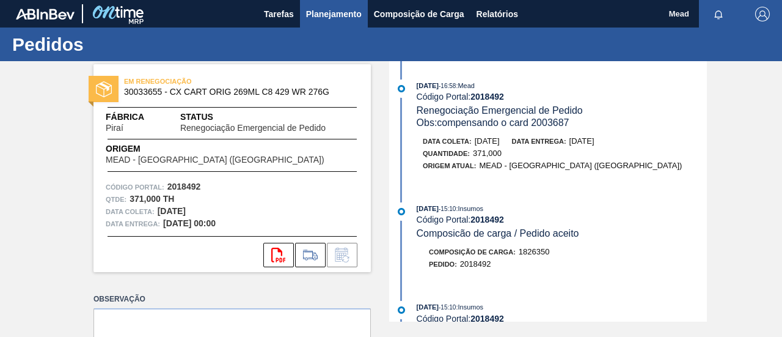
click at [319, 15] on span "Planejamento" at bounding box center [334, 14] width 56 height 15
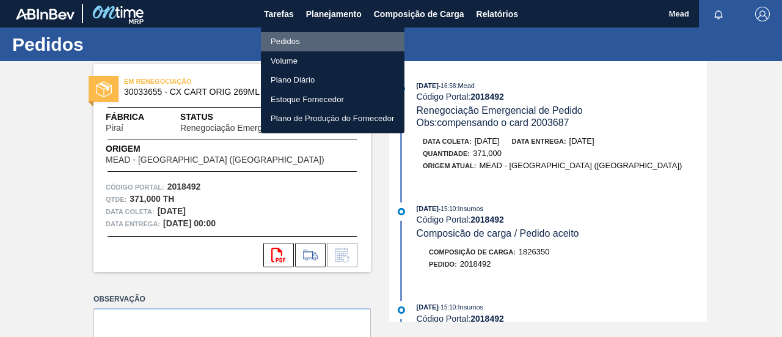
click at [281, 44] on li "Pedidos" at bounding box center [333, 42] width 144 height 20
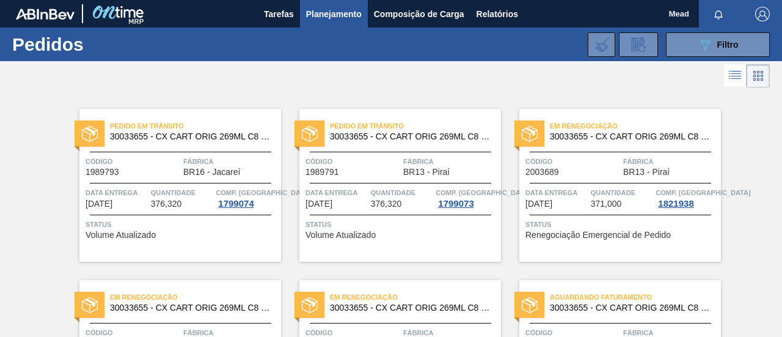
drag, startPoint x: 737, startPoint y: 198, endPoint x: 722, endPoint y: 214, distance: 22.5
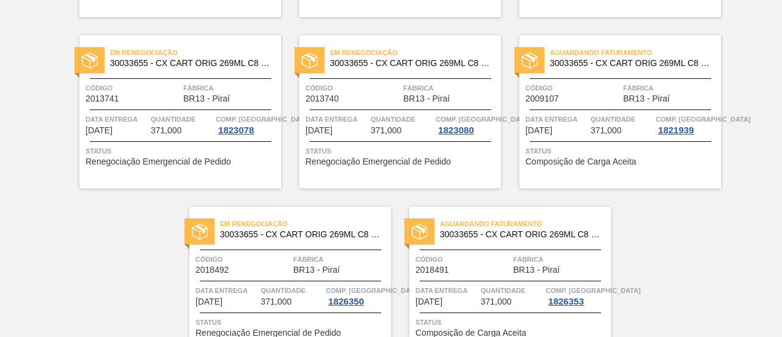
scroll to position [305, 0]
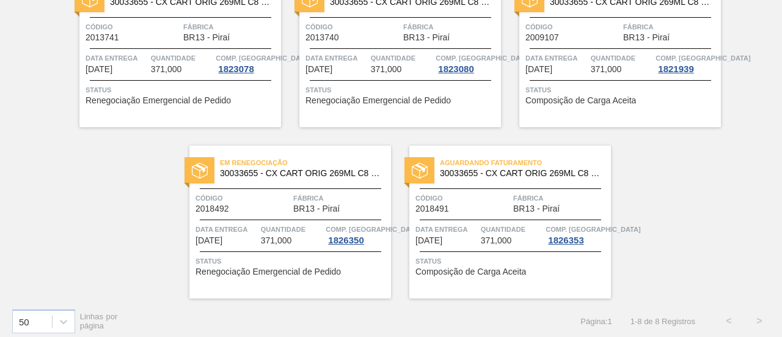
click at [491, 244] on div "Quantidade 371,000" at bounding box center [512, 234] width 62 height 22
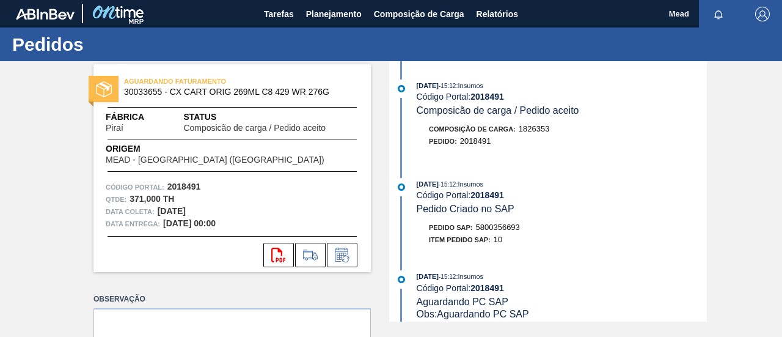
click at [357, 187] on div "Código Portal: 2018491" at bounding box center [232, 187] width 253 height 12
click at [322, 19] on span "Planejamento" at bounding box center [334, 14] width 56 height 15
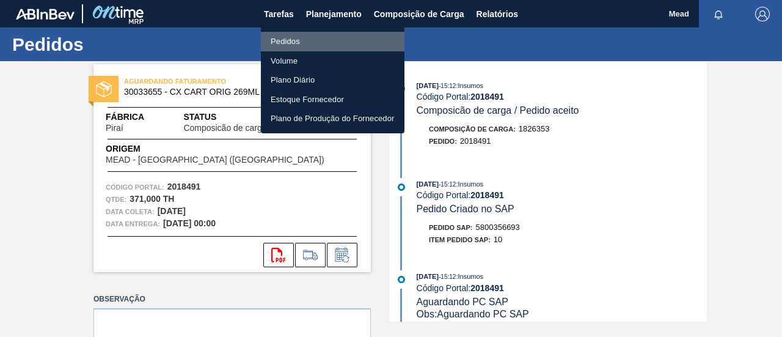
click at [279, 46] on li "Pedidos" at bounding box center [333, 42] width 144 height 20
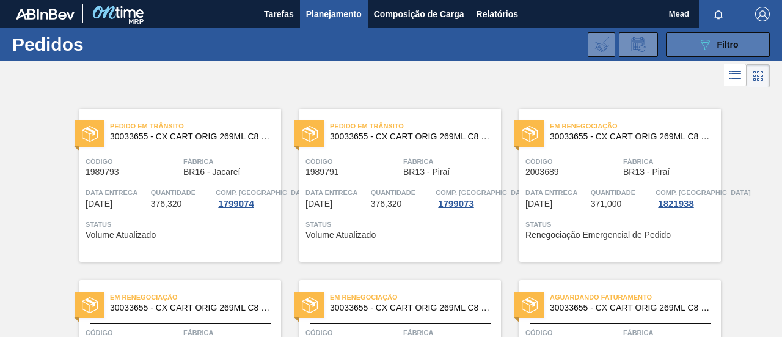
click at [702, 43] on icon "089F7B8B-B2A5-4AFE-B5C0-19BA573D28AC" at bounding box center [705, 44] width 15 height 15
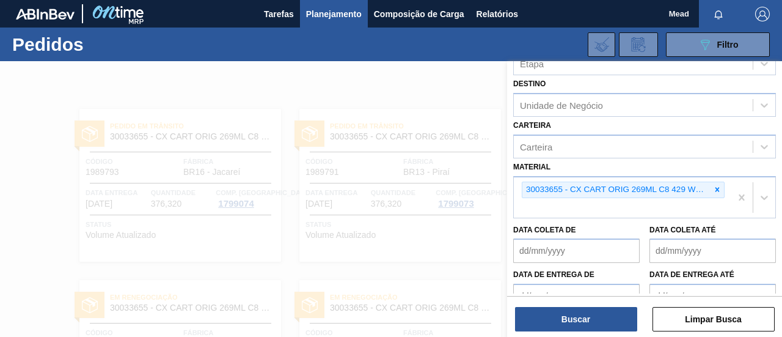
scroll to position [122, 0]
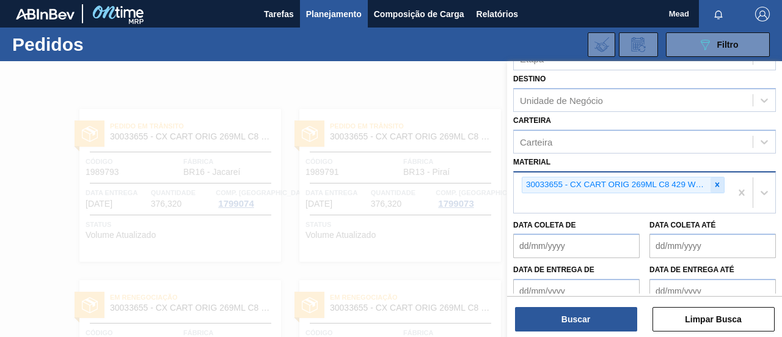
click at [720, 183] on icon at bounding box center [717, 184] width 9 height 9
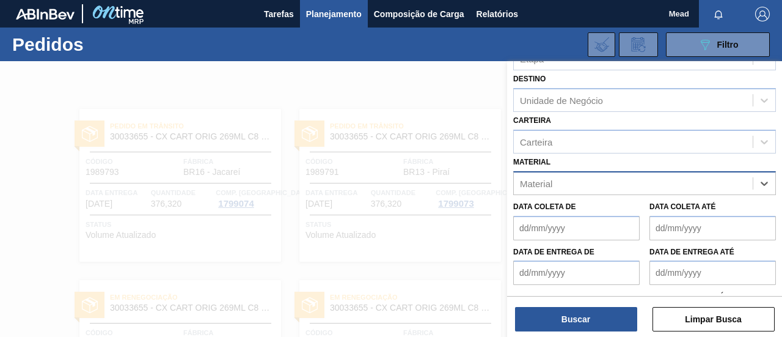
paste input "30034161"
type input "30034161"
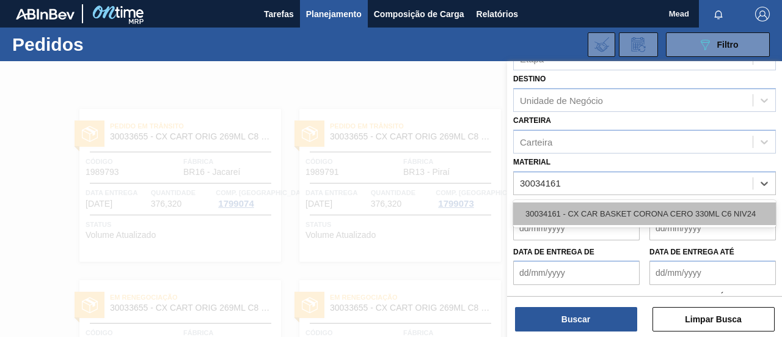
click at [572, 214] on div "30034161 - CX CAR BASKET CORONA CERO 330ML C6 NIV24" at bounding box center [644, 213] width 263 height 23
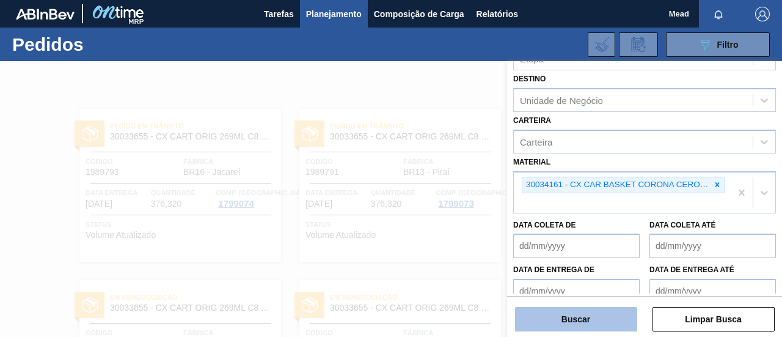
click at [573, 322] on button "Buscar" at bounding box center [576, 319] width 122 height 24
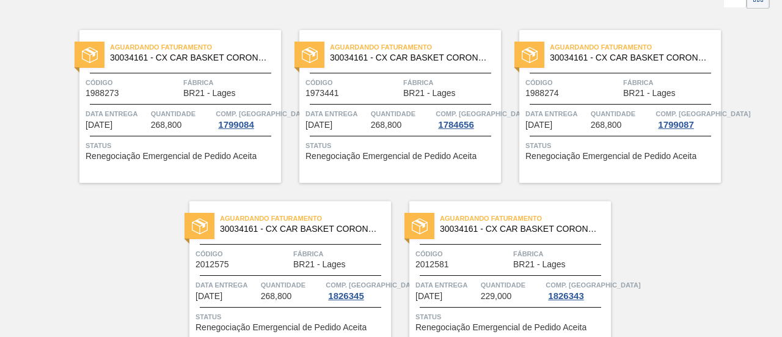
scroll to position [18, 0]
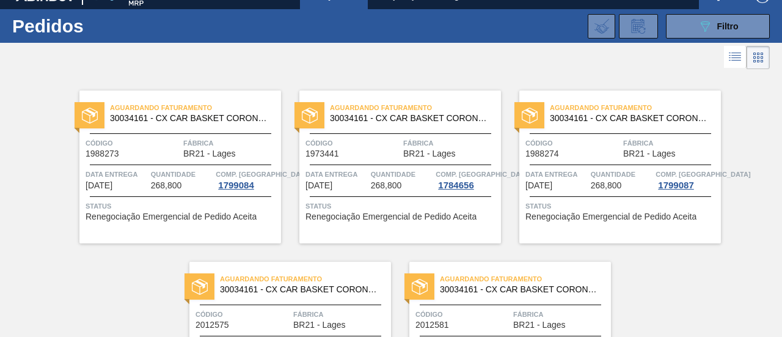
click at [235, 155] on span "BR21 - Lages" at bounding box center [209, 153] width 53 height 9
